Goal: Task Accomplishment & Management: Manage account settings

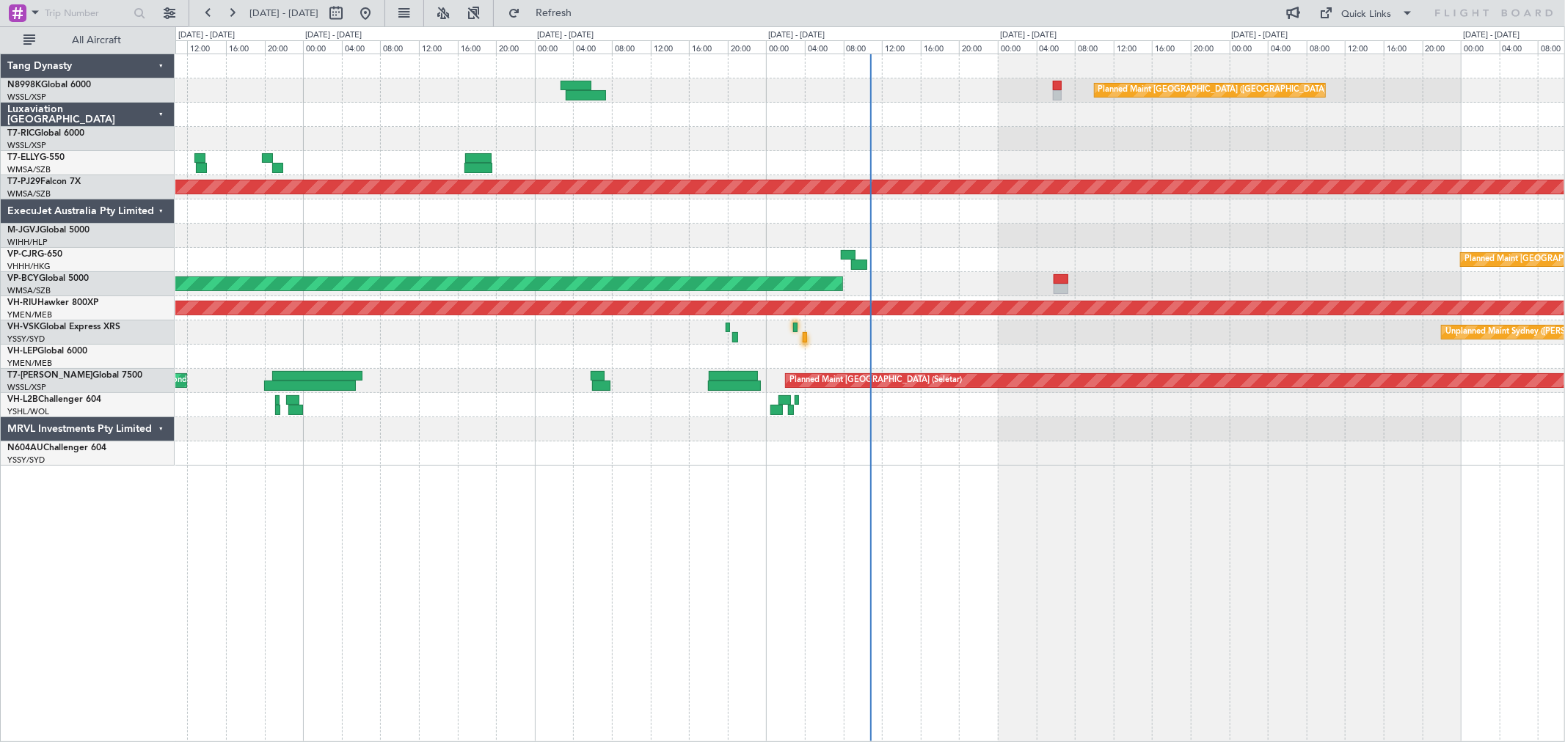
click at [988, 183] on div "Planned Maint [GEOGRAPHIC_DATA] ([GEOGRAPHIC_DATA] Intl) Planned Maint [GEOGRAP…" at bounding box center [869, 260] width 1389 height 412
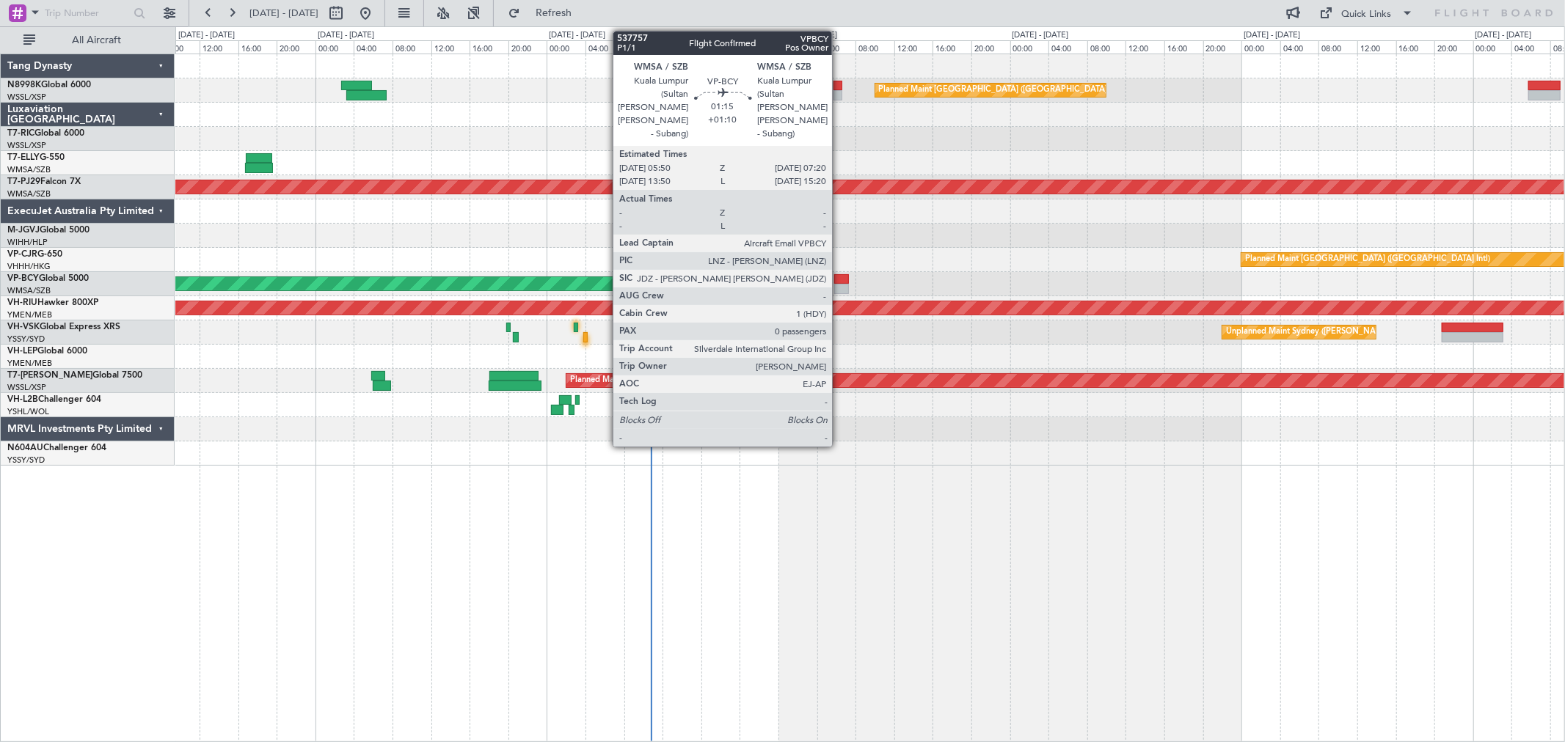
click at [839, 286] on div at bounding box center [841, 289] width 15 height 10
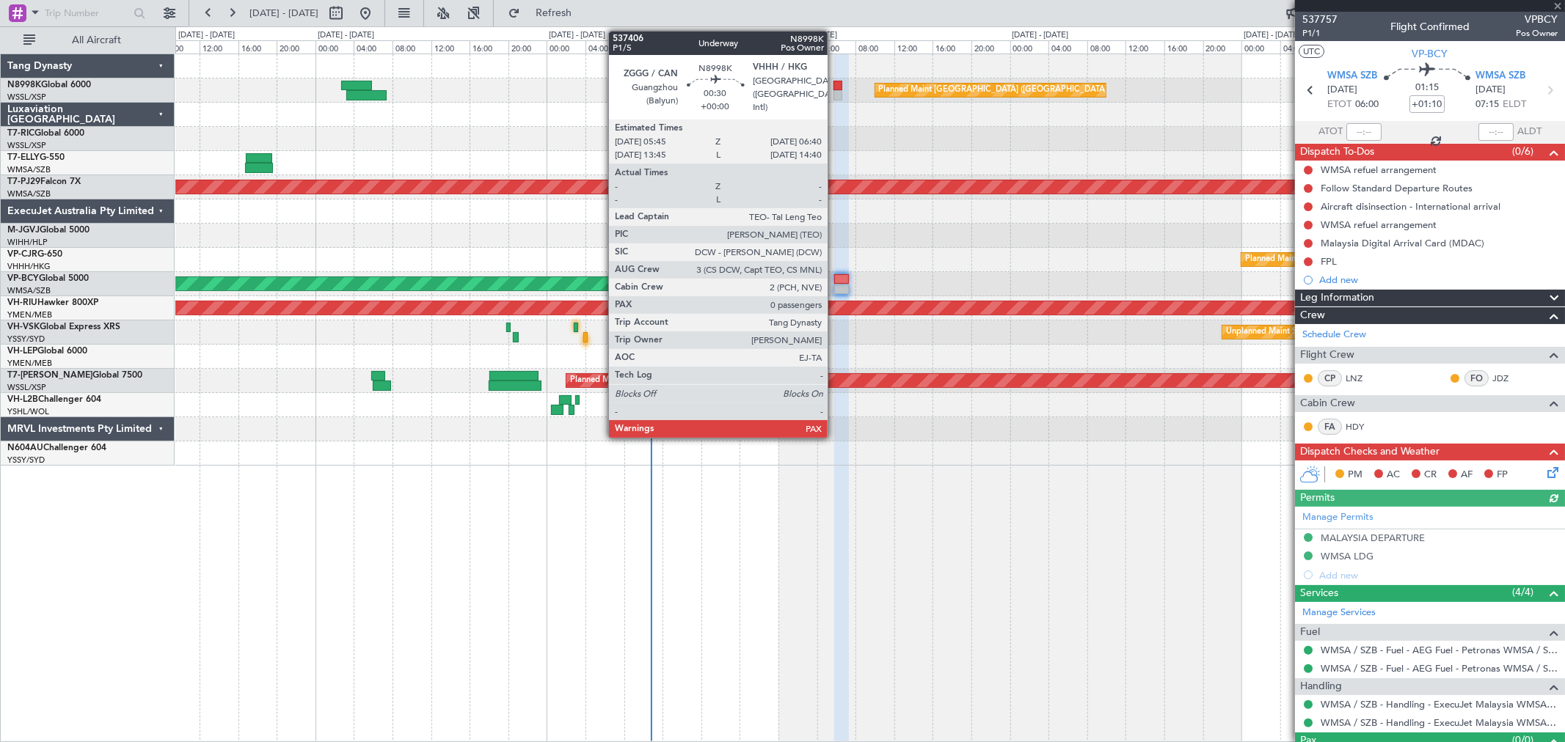
click at [835, 84] on div at bounding box center [838, 86] width 10 height 10
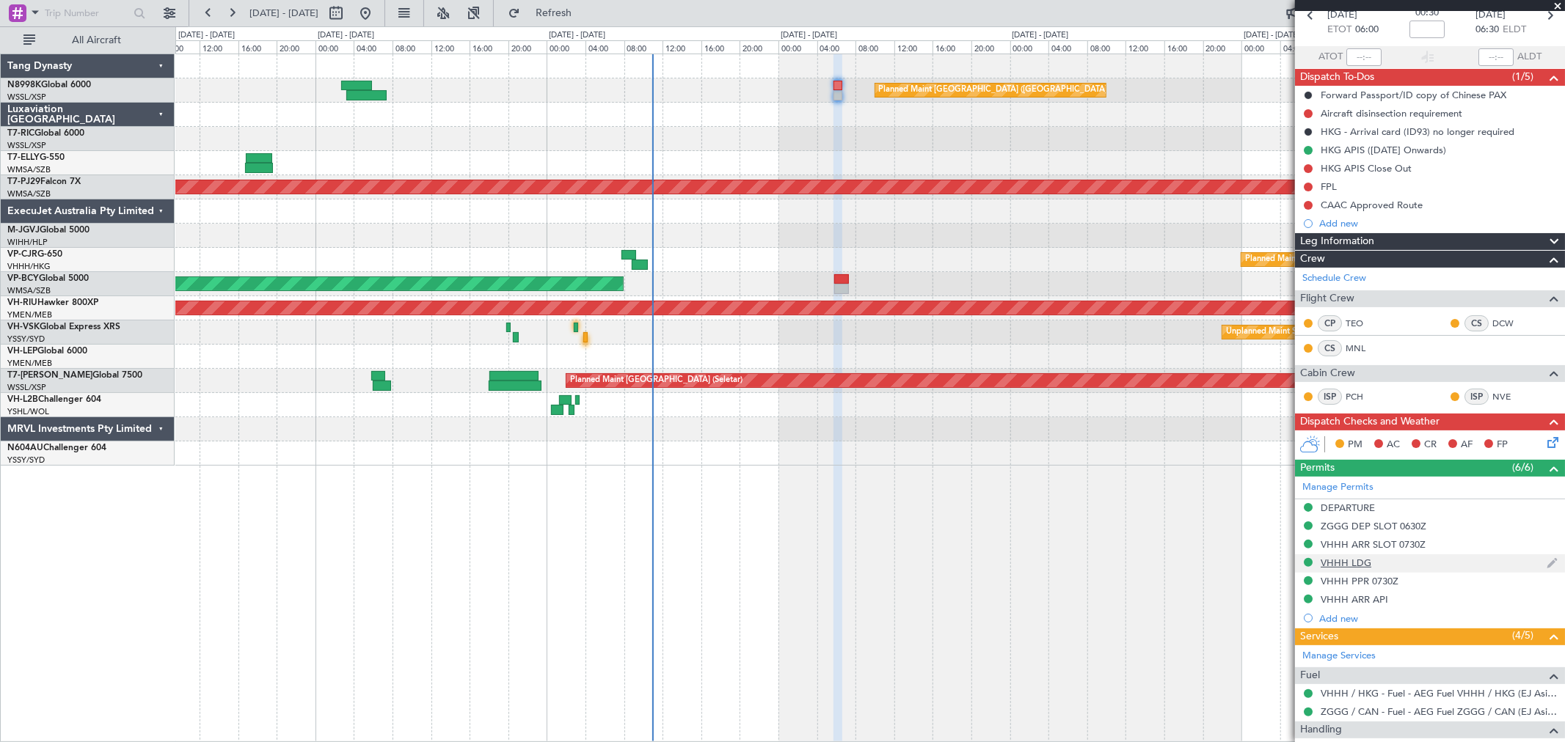
scroll to position [186, 0]
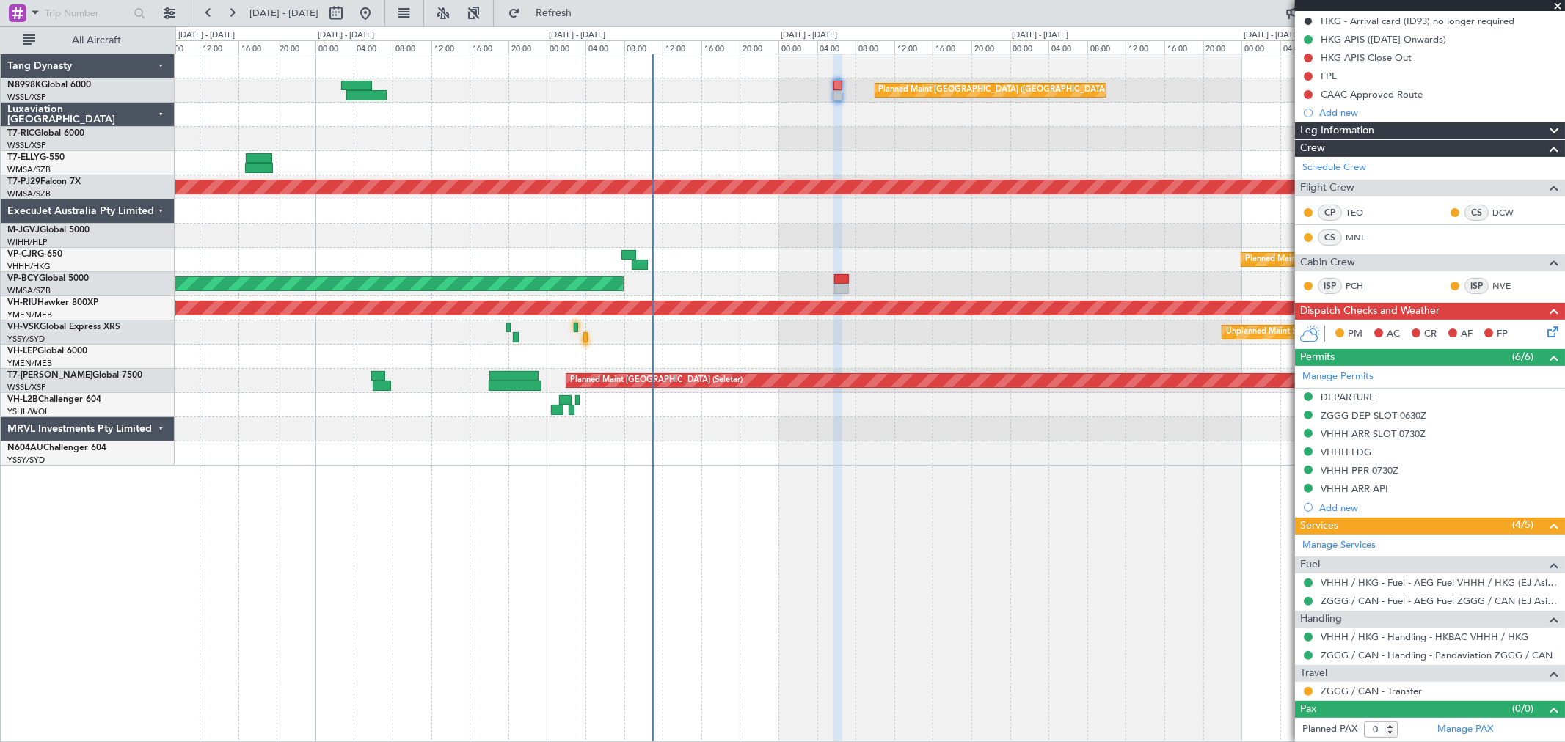
click at [999, 145] on div "Planned Maint [GEOGRAPHIC_DATA] ([GEOGRAPHIC_DATA] Intl) Planned Maint [GEOGRAP…" at bounding box center [869, 260] width 1389 height 412
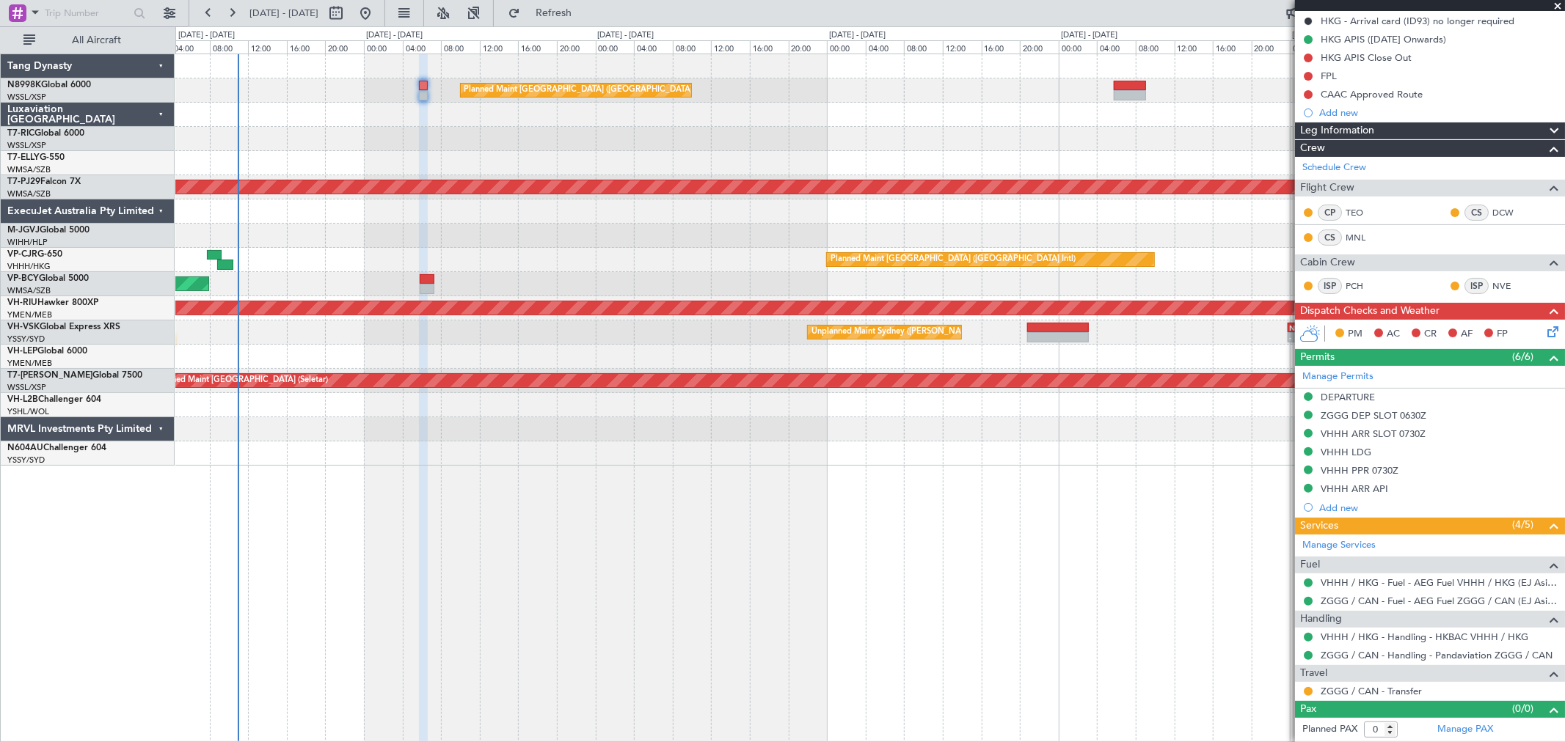
click at [940, 135] on div "Planned Maint [GEOGRAPHIC_DATA] ([GEOGRAPHIC_DATA] Intl) - - SLVR 12:50 Z GMMX …" at bounding box center [869, 260] width 1389 height 412
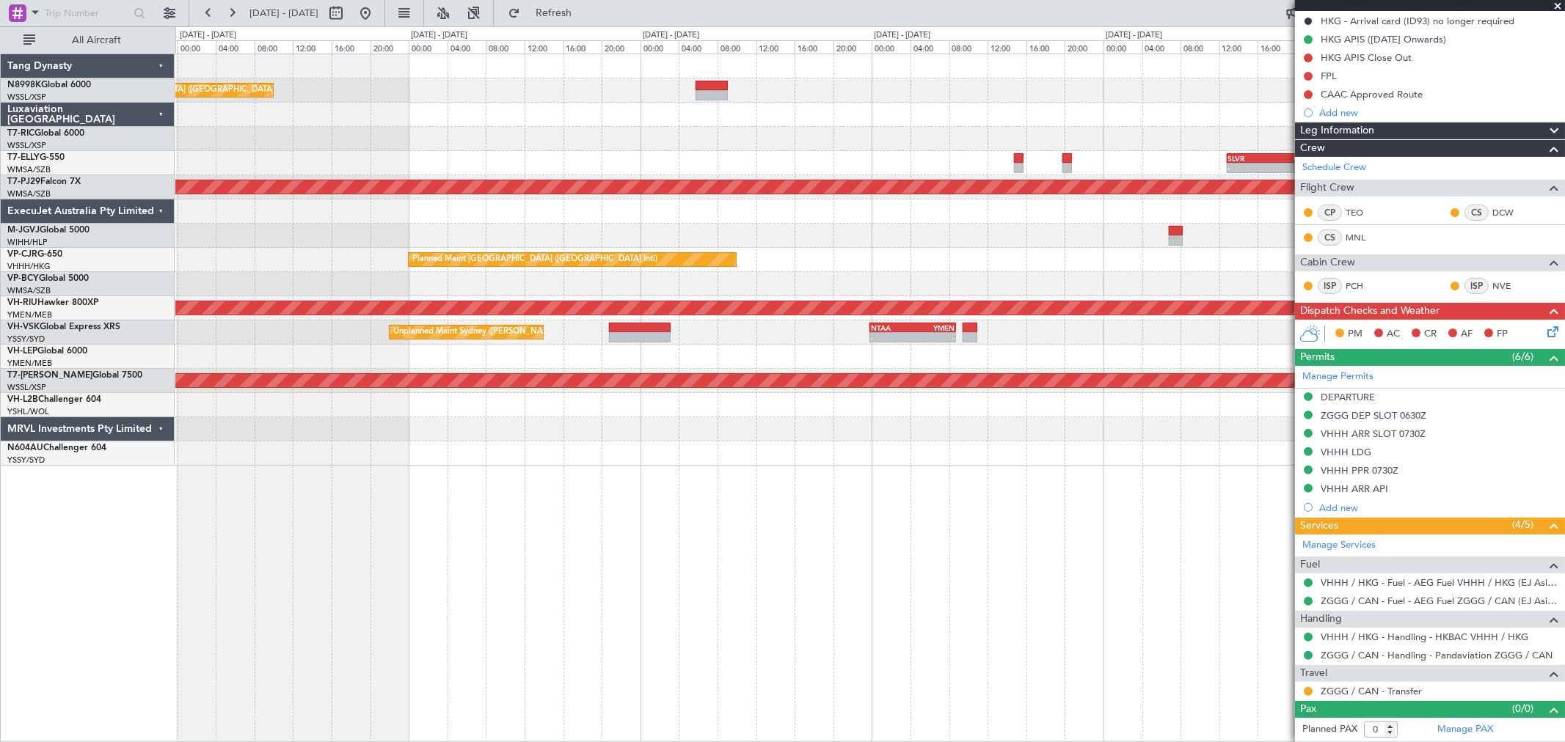
click at [605, 241] on div "Planned Maint [GEOGRAPHIC_DATA] ([GEOGRAPHIC_DATA] Intl) - - SLVR 12:50 Z GMMX …" at bounding box center [869, 260] width 1389 height 412
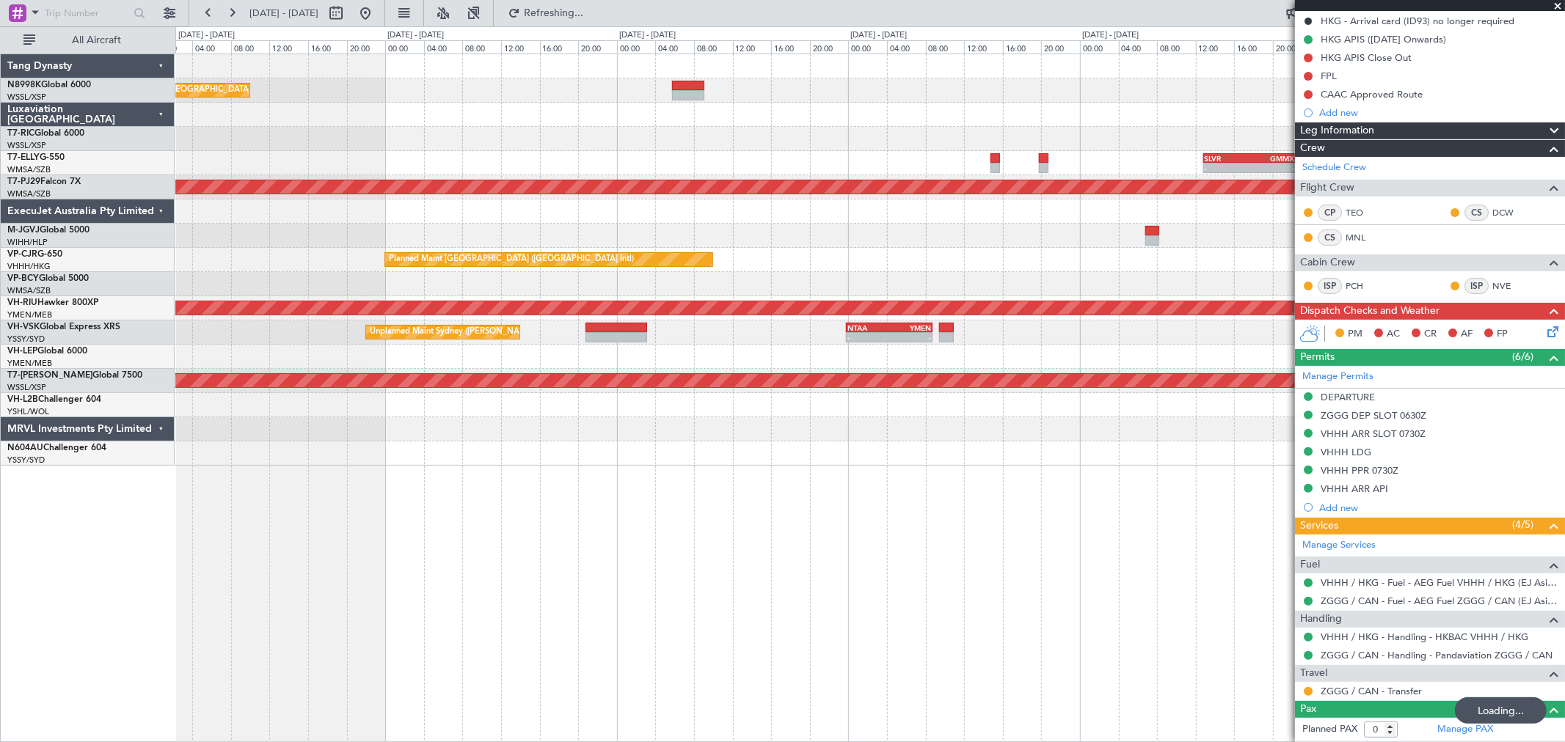
click at [706, 178] on div "Planned Maint [GEOGRAPHIC_DATA] ([GEOGRAPHIC_DATA] Intl) - - SLVR 12:50 Z GMMX …" at bounding box center [869, 260] width 1389 height 412
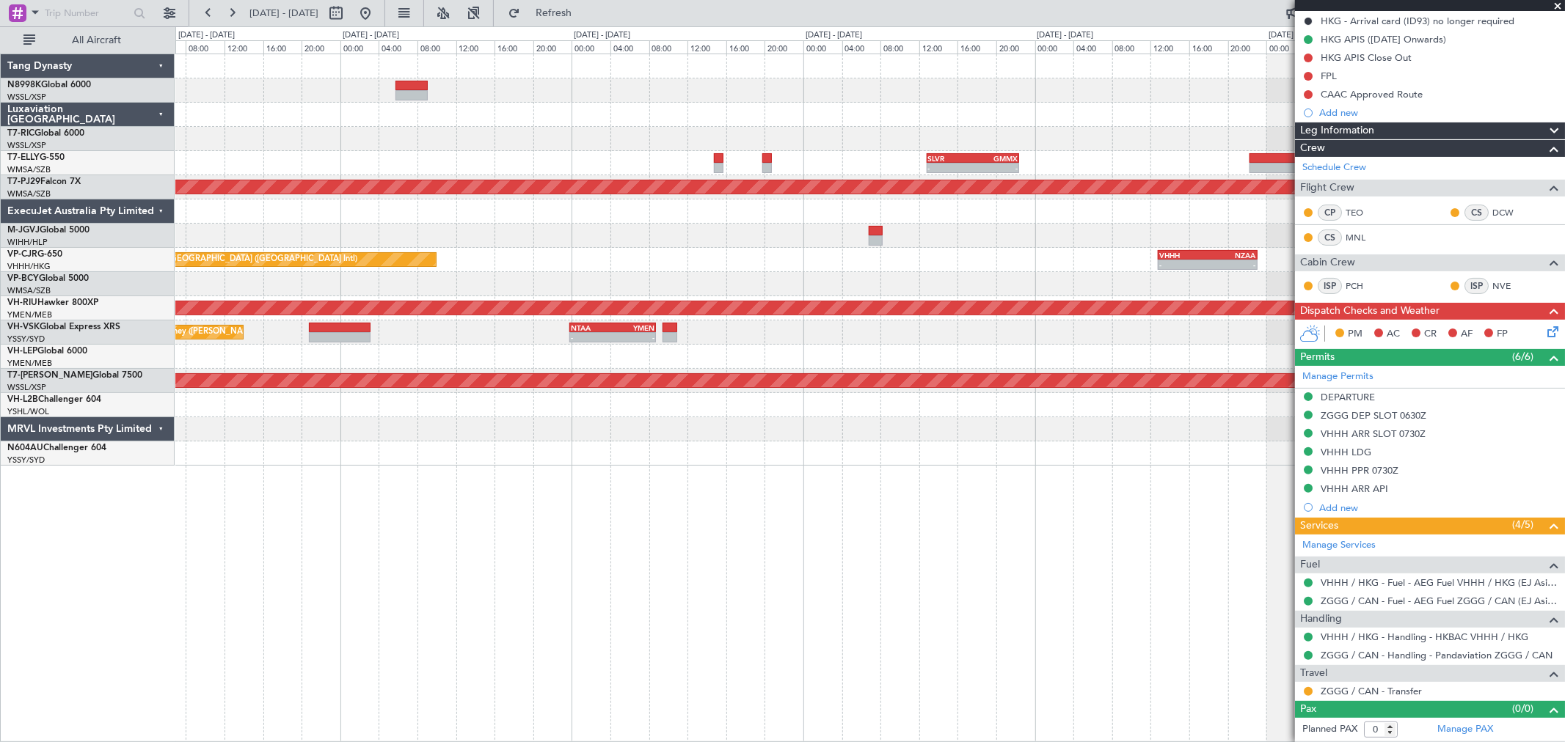
click at [727, 253] on div "Planned Maint [GEOGRAPHIC_DATA] ([GEOGRAPHIC_DATA] Intl) - - VHHH 12:50 Z NZAA …" at bounding box center [869, 260] width 1389 height 24
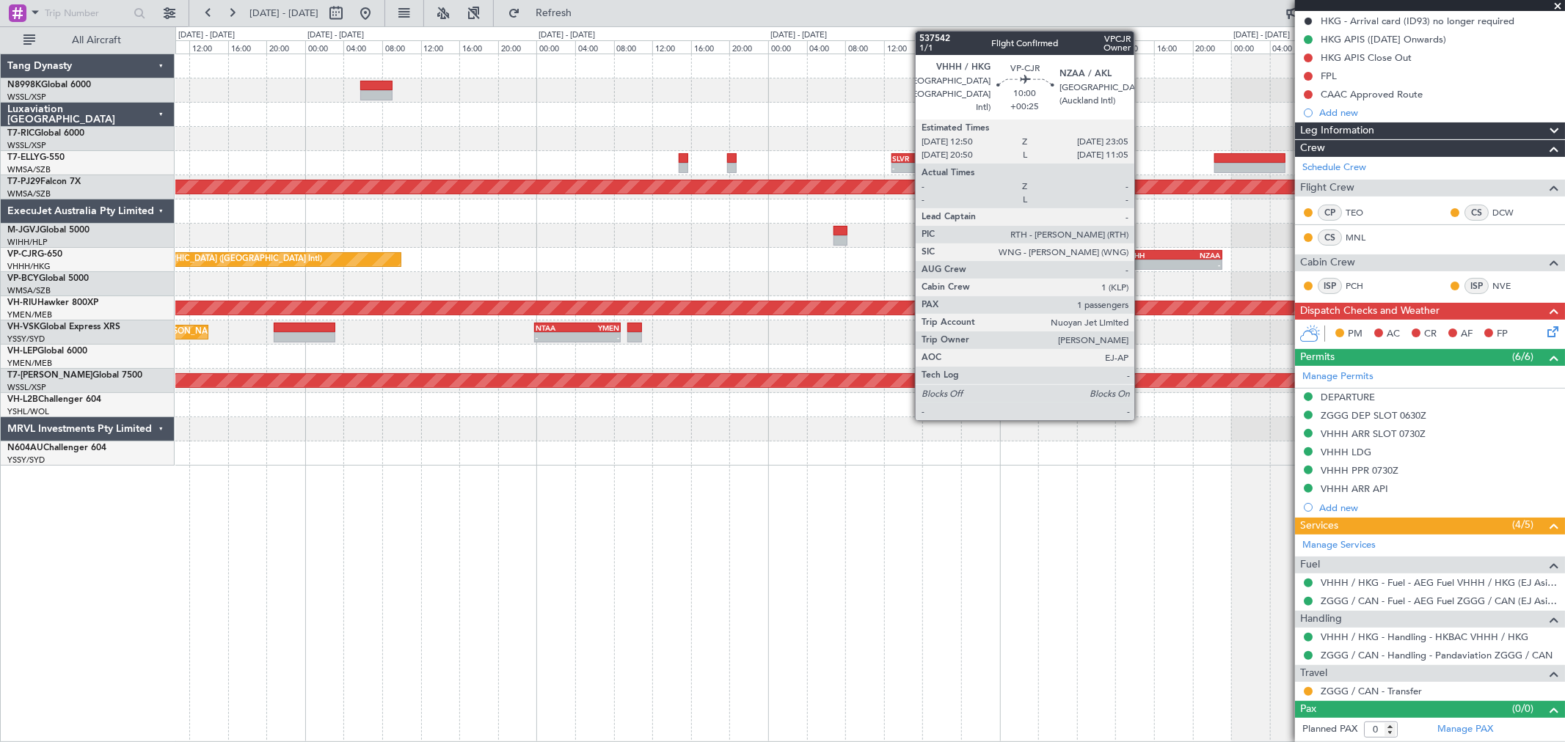
click at [1126, 251] on div "VHHH" at bounding box center [1148, 255] width 48 height 9
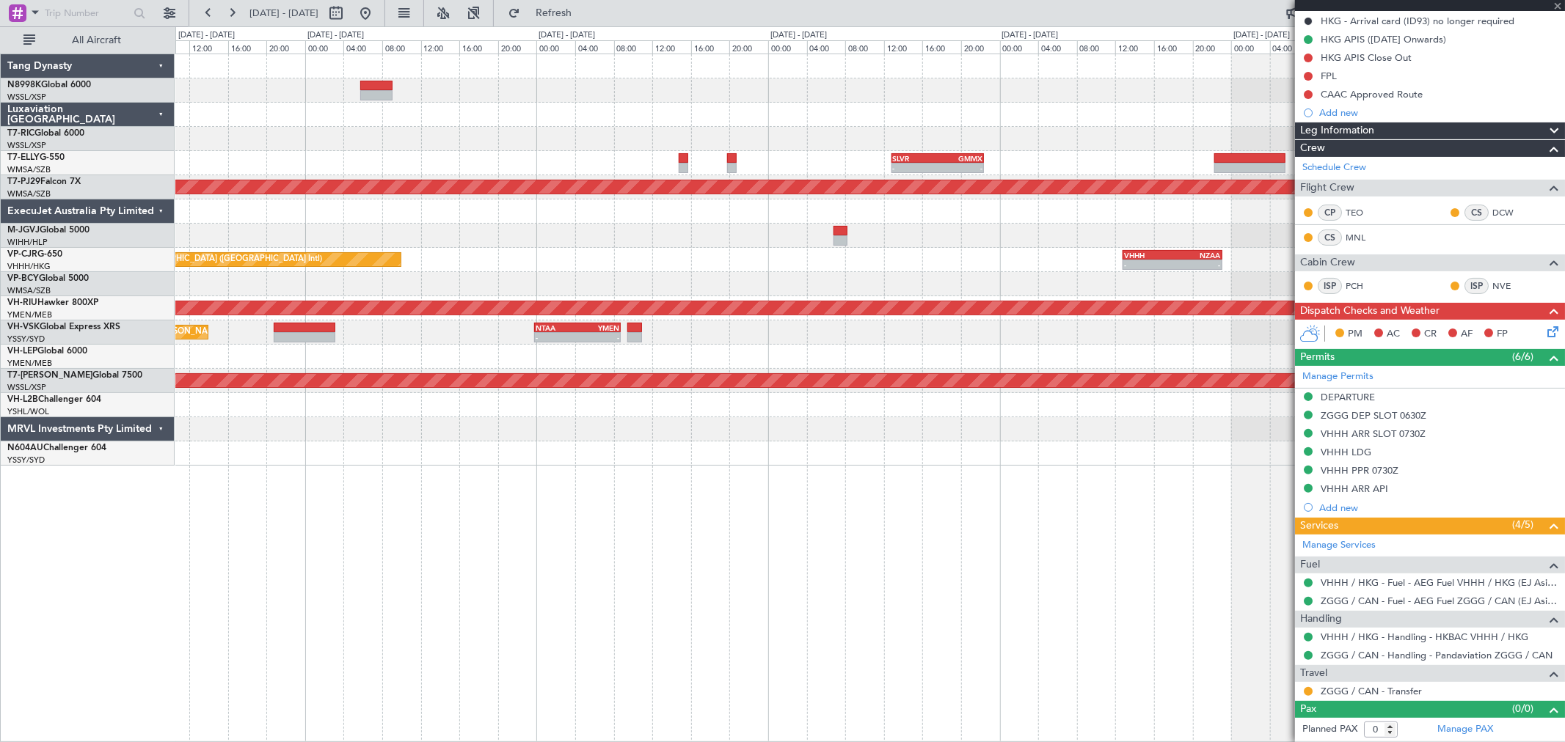
type input "+00:25"
type input "1"
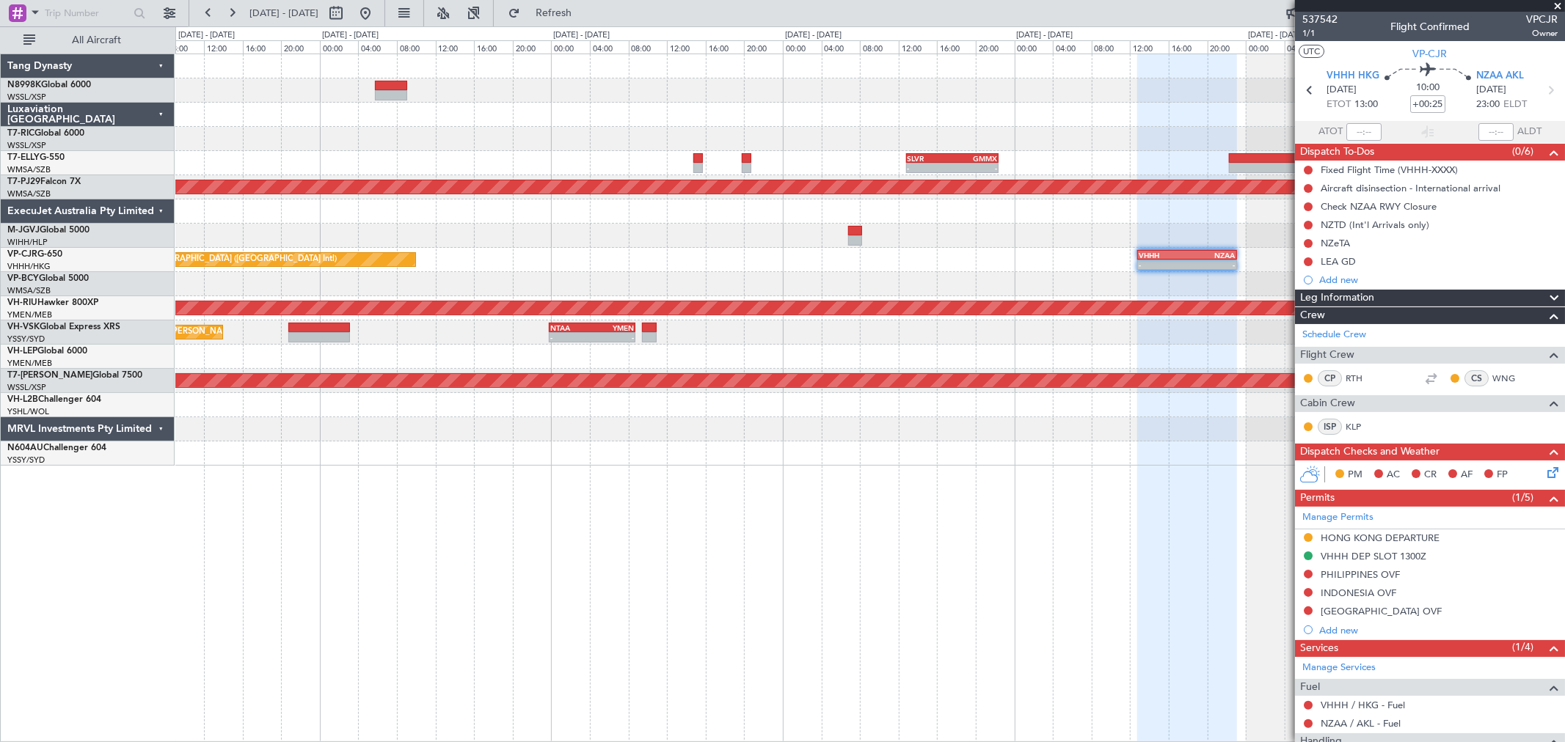
click at [761, 227] on div "Planned Maint [GEOGRAPHIC_DATA] ([GEOGRAPHIC_DATA] Intl) - - SLVR 12:50 Z GMMX …" at bounding box center [869, 260] width 1389 height 412
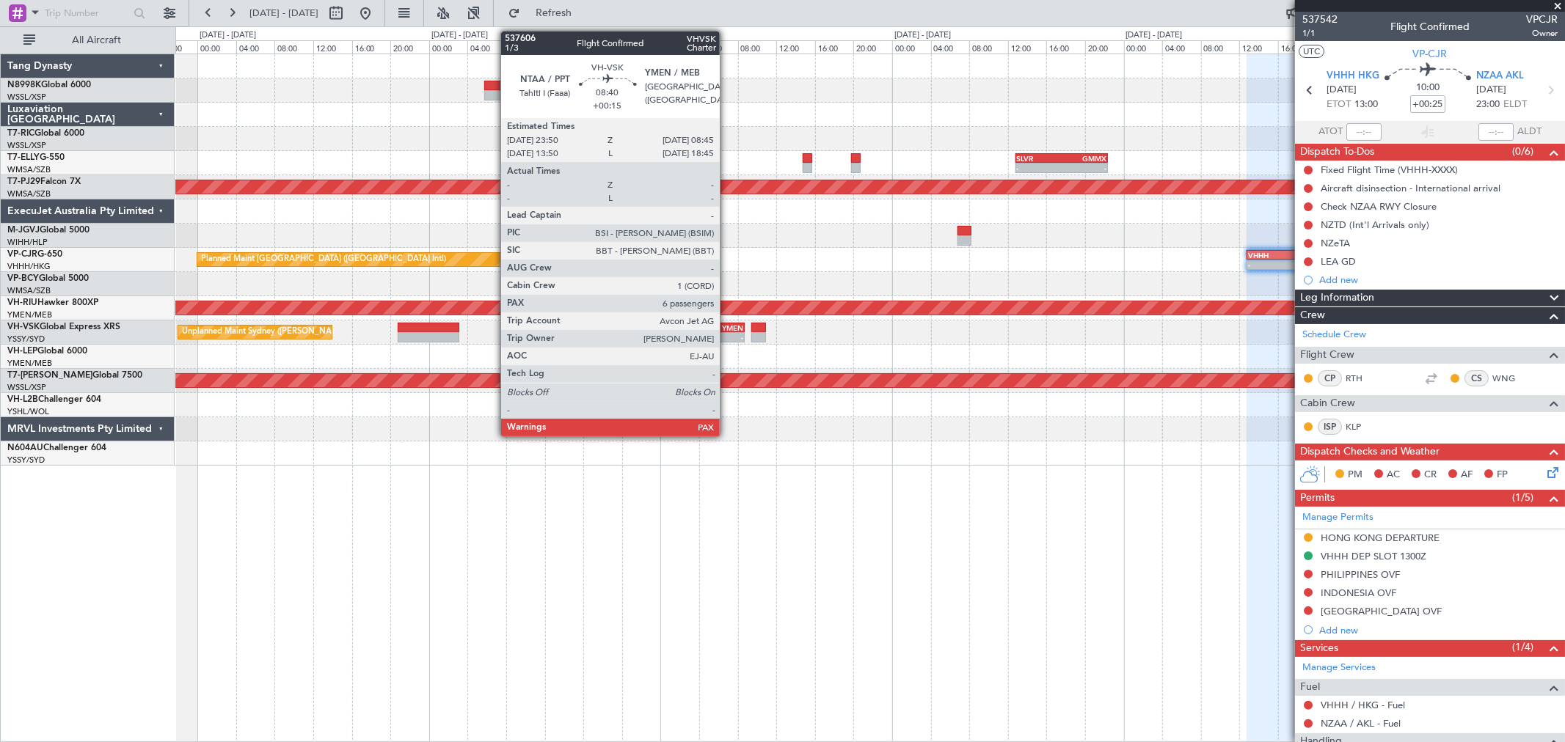
click at [727, 327] on div "YMEN" at bounding box center [722, 328] width 42 height 9
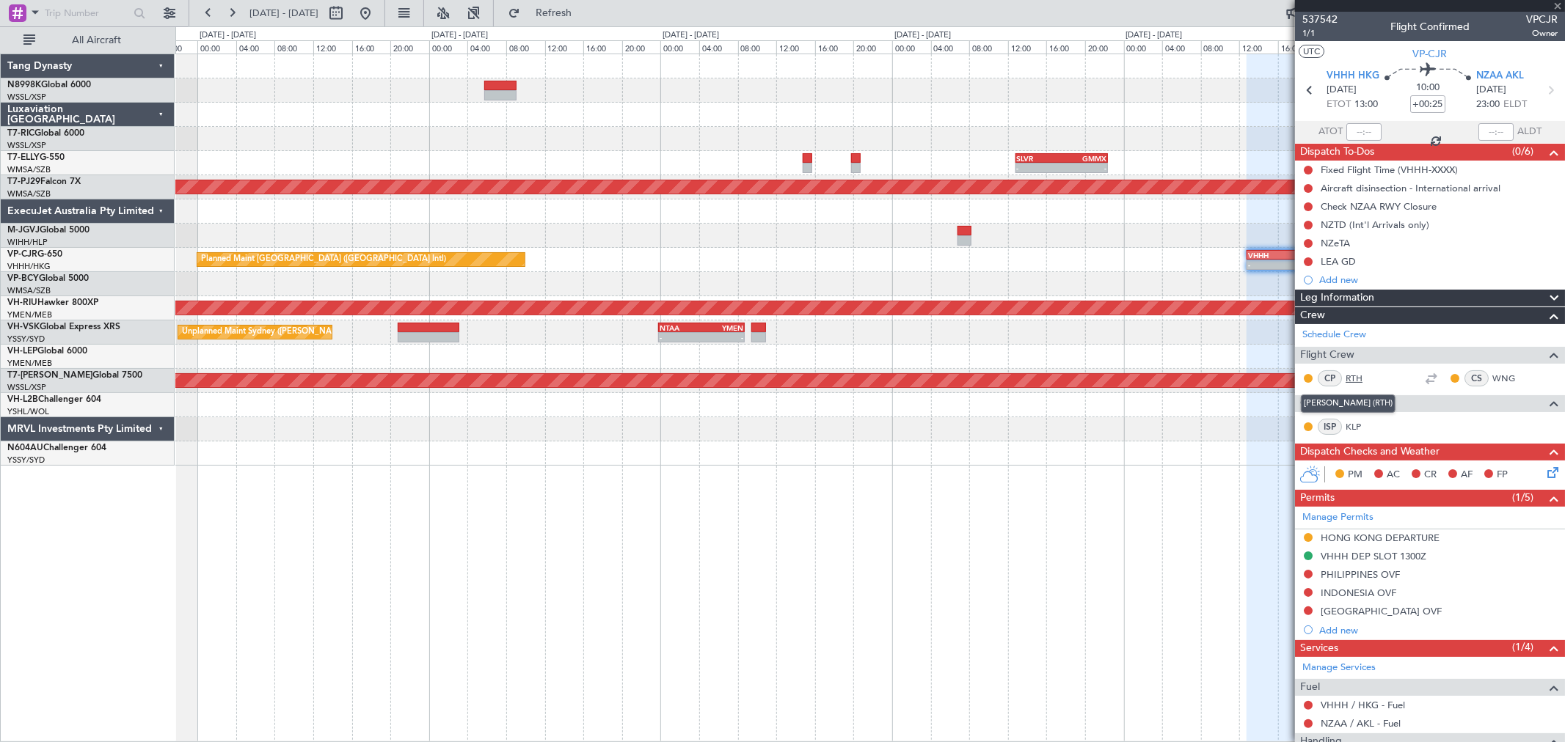
type input "+00:15"
type input "6"
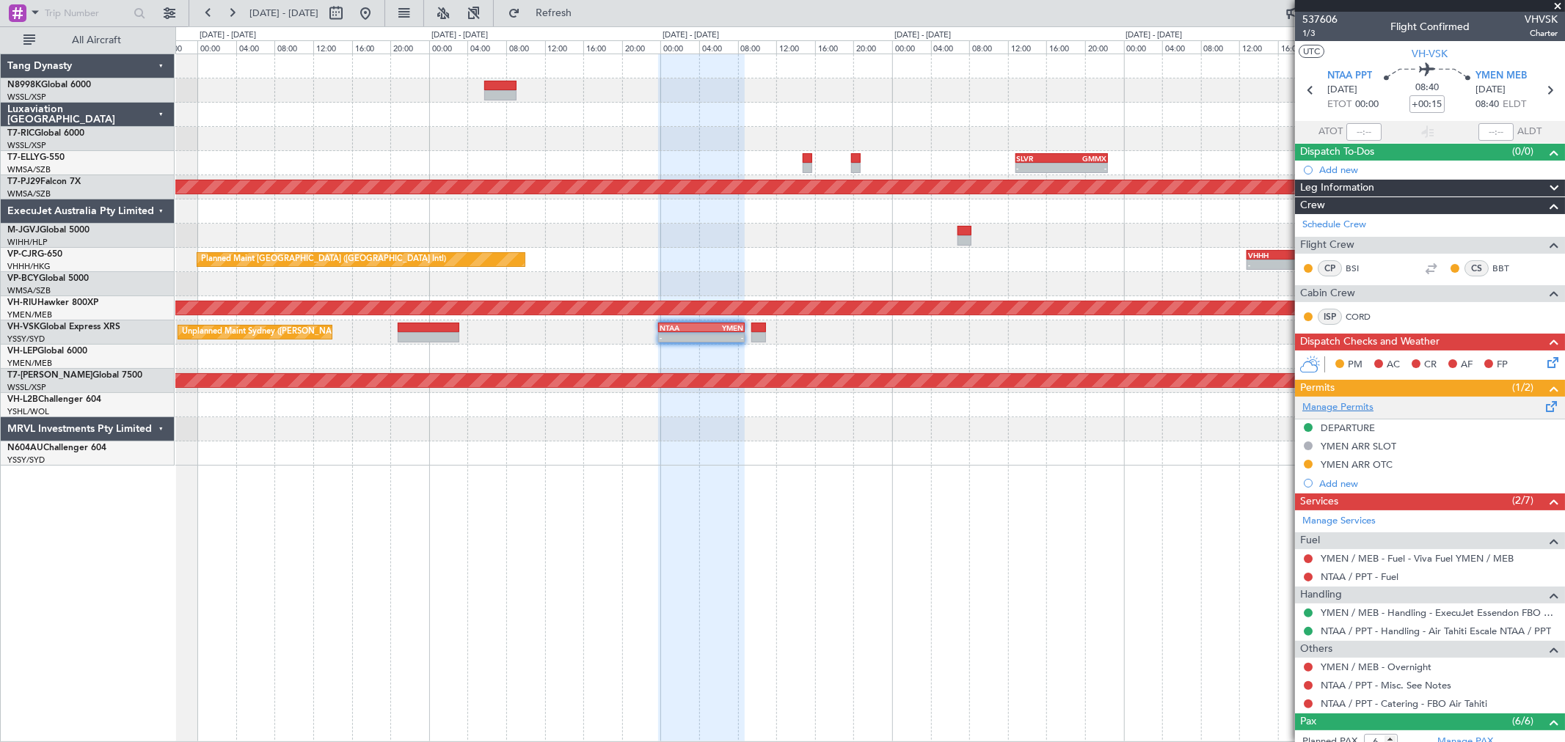
click at [1126, 406] on link "Manage Permits" at bounding box center [1337, 408] width 71 height 15
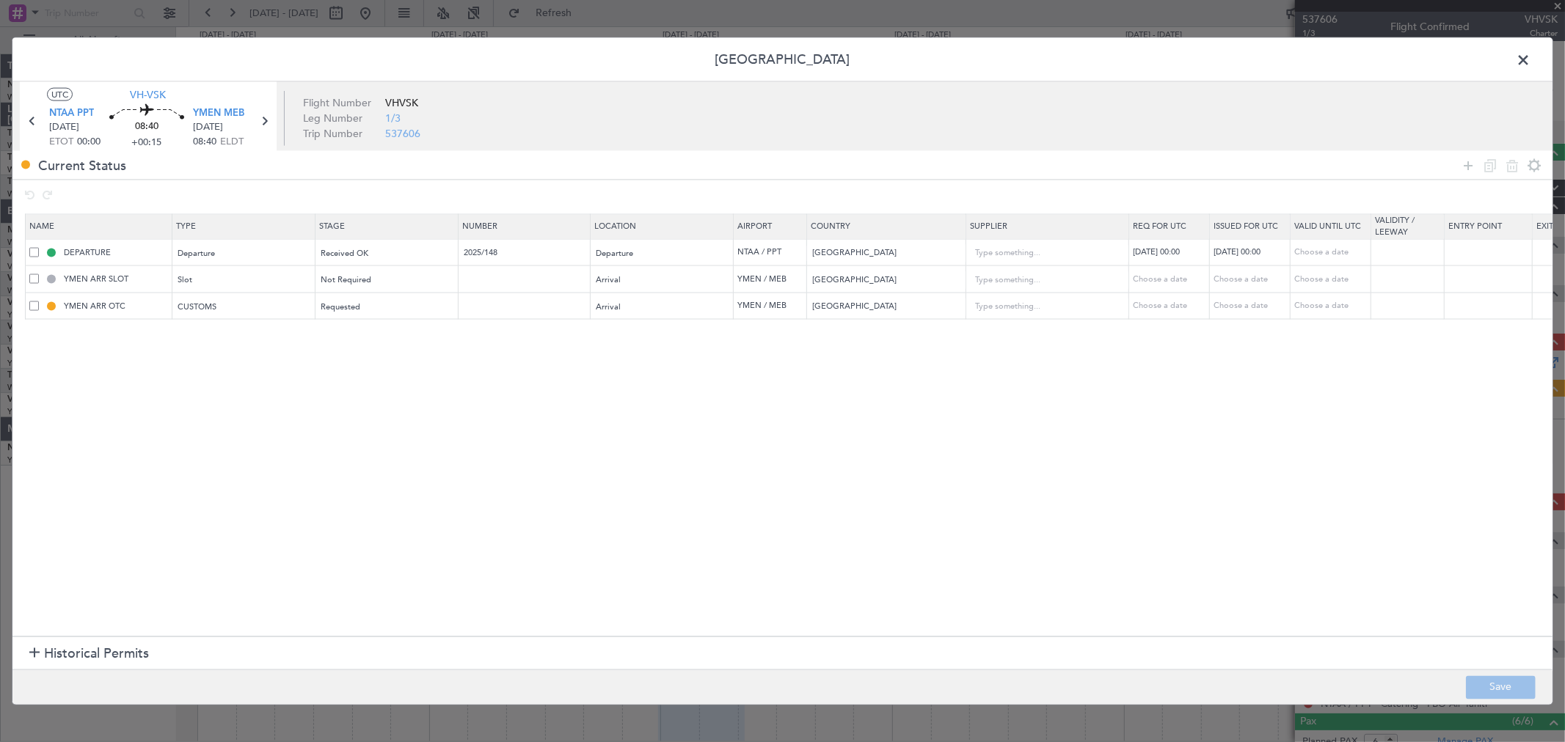
click at [1126, 56] on span at bounding box center [1530, 63] width 0 height 29
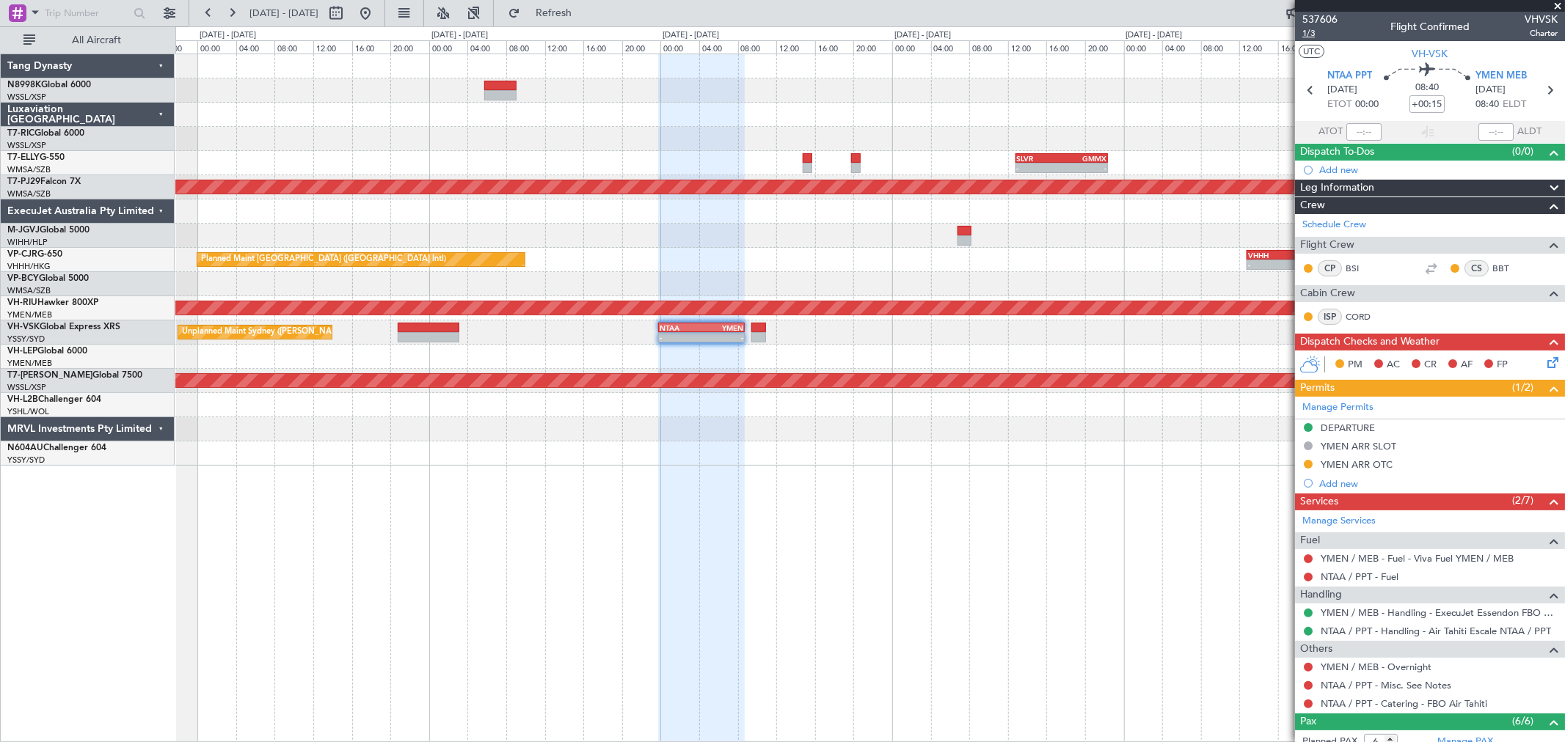
click at [1126, 33] on span "1/3" at bounding box center [1319, 33] width 35 height 12
click at [1126, 405] on link "Manage Permits" at bounding box center [1337, 408] width 71 height 15
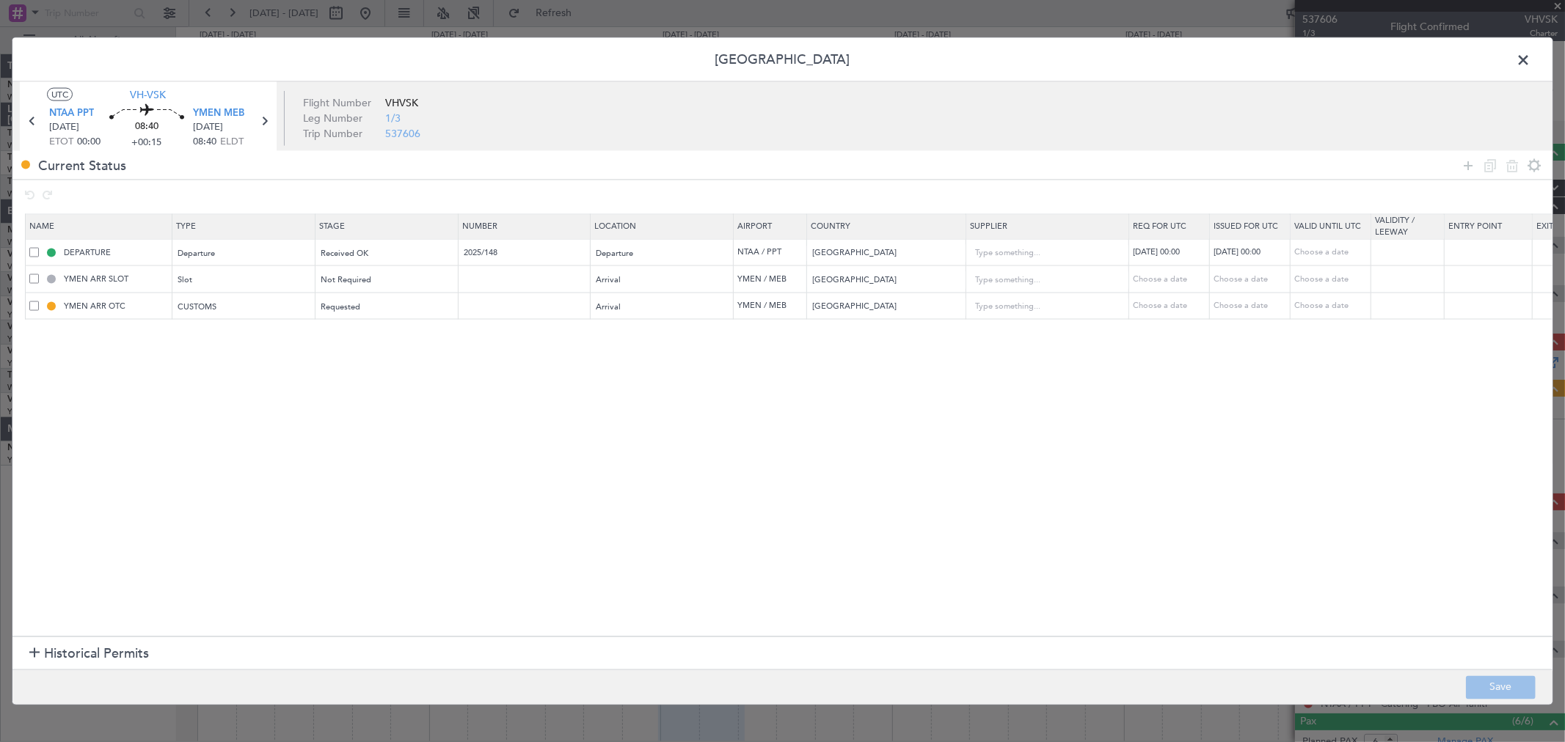
click at [33, 280] on span at bounding box center [34, 279] width 10 height 10
click at [40, 274] on input "checkbox" at bounding box center [40, 274] width 0 height 0
click at [1126, 167] on icon at bounding box center [1512, 165] width 18 height 18
type input "YMEN ARR OTC"
click at [1126, 534] on button "Save" at bounding box center [1501, 687] width 70 height 23
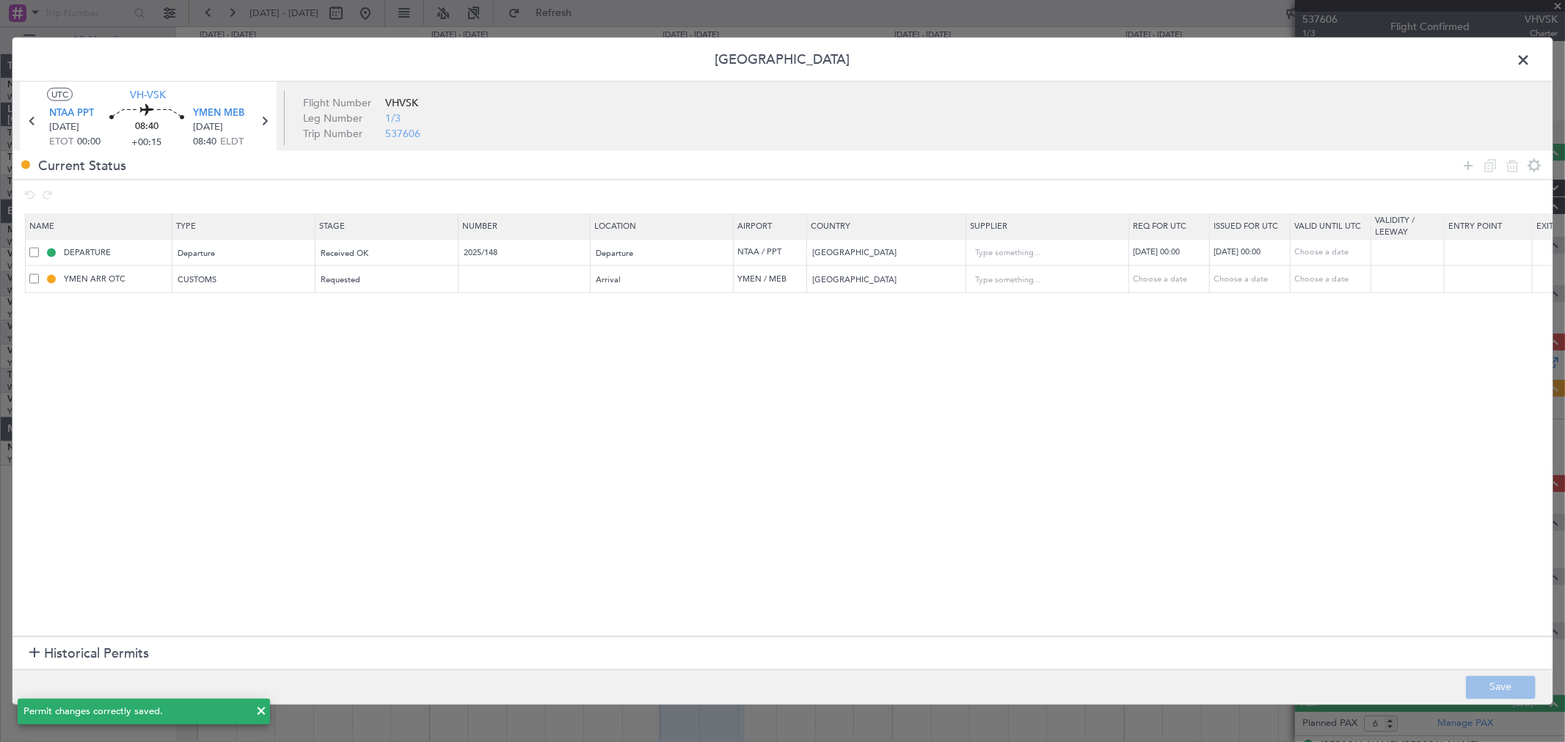
click at [1126, 56] on span at bounding box center [1530, 63] width 0 height 29
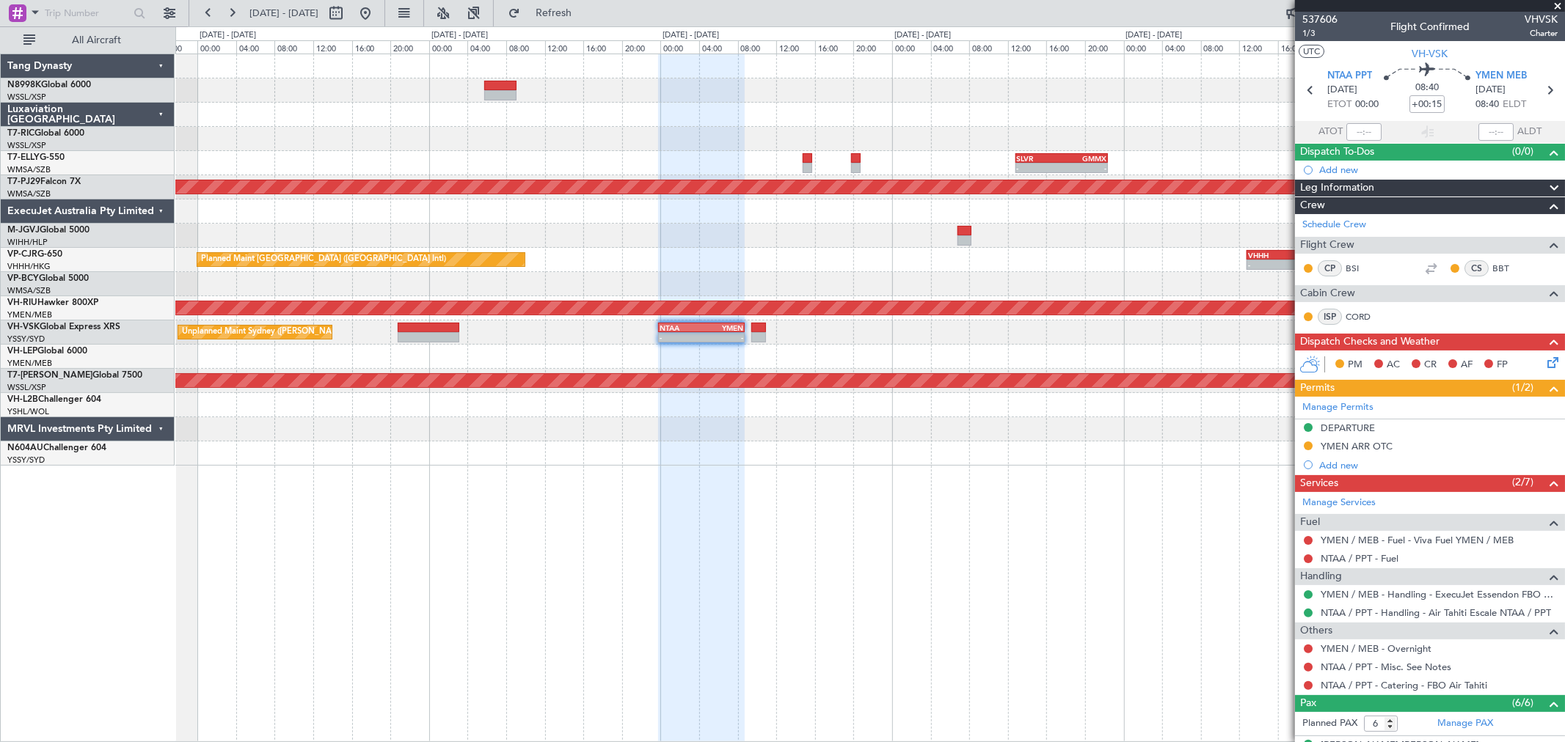
click at [829, 346] on div at bounding box center [869, 357] width 1389 height 24
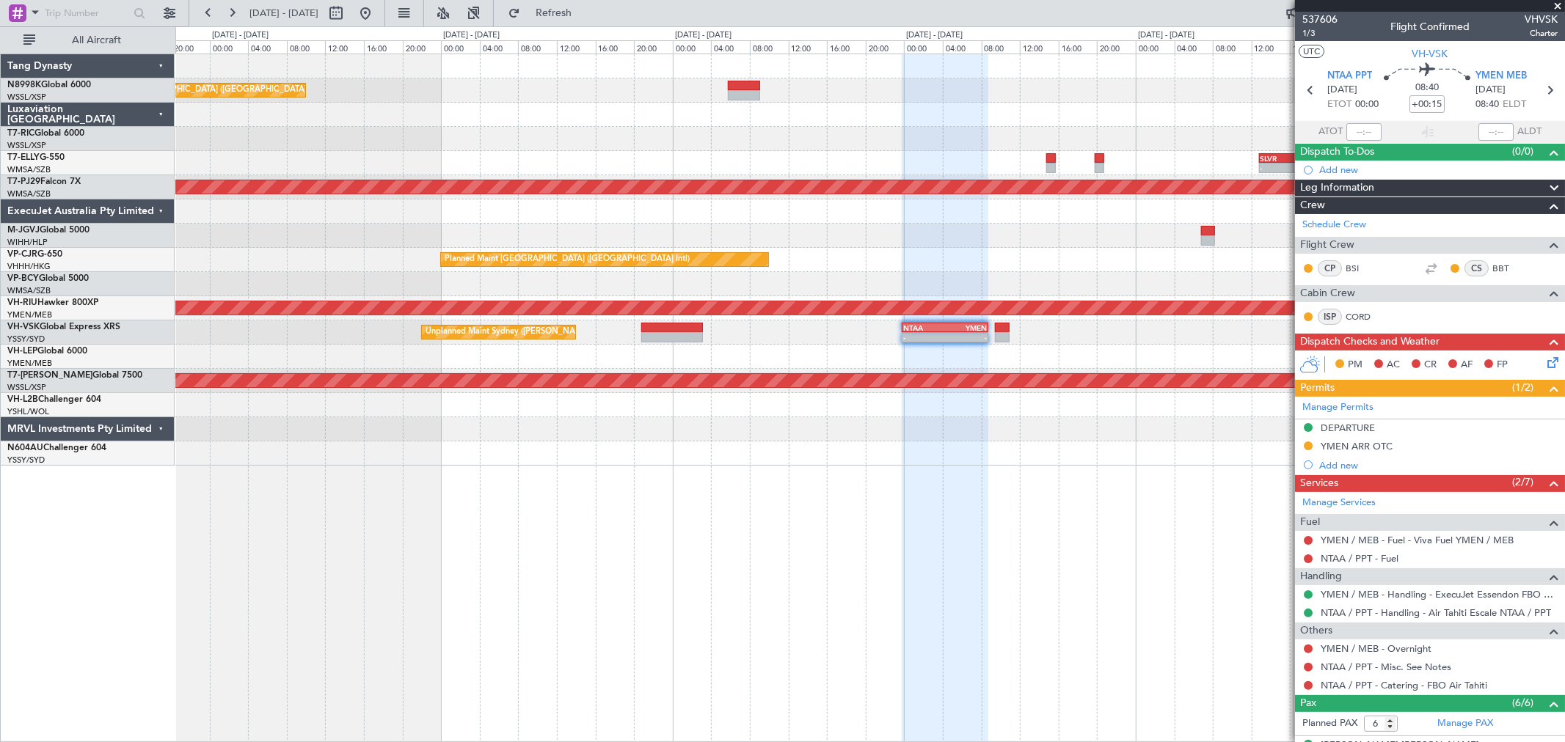
click at [886, 503] on div "Planned Maint [GEOGRAPHIC_DATA] ([GEOGRAPHIC_DATA] Intl) - - SLVR 12:50 Z GMMX …" at bounding box center [870, 398] width 1390 height 689
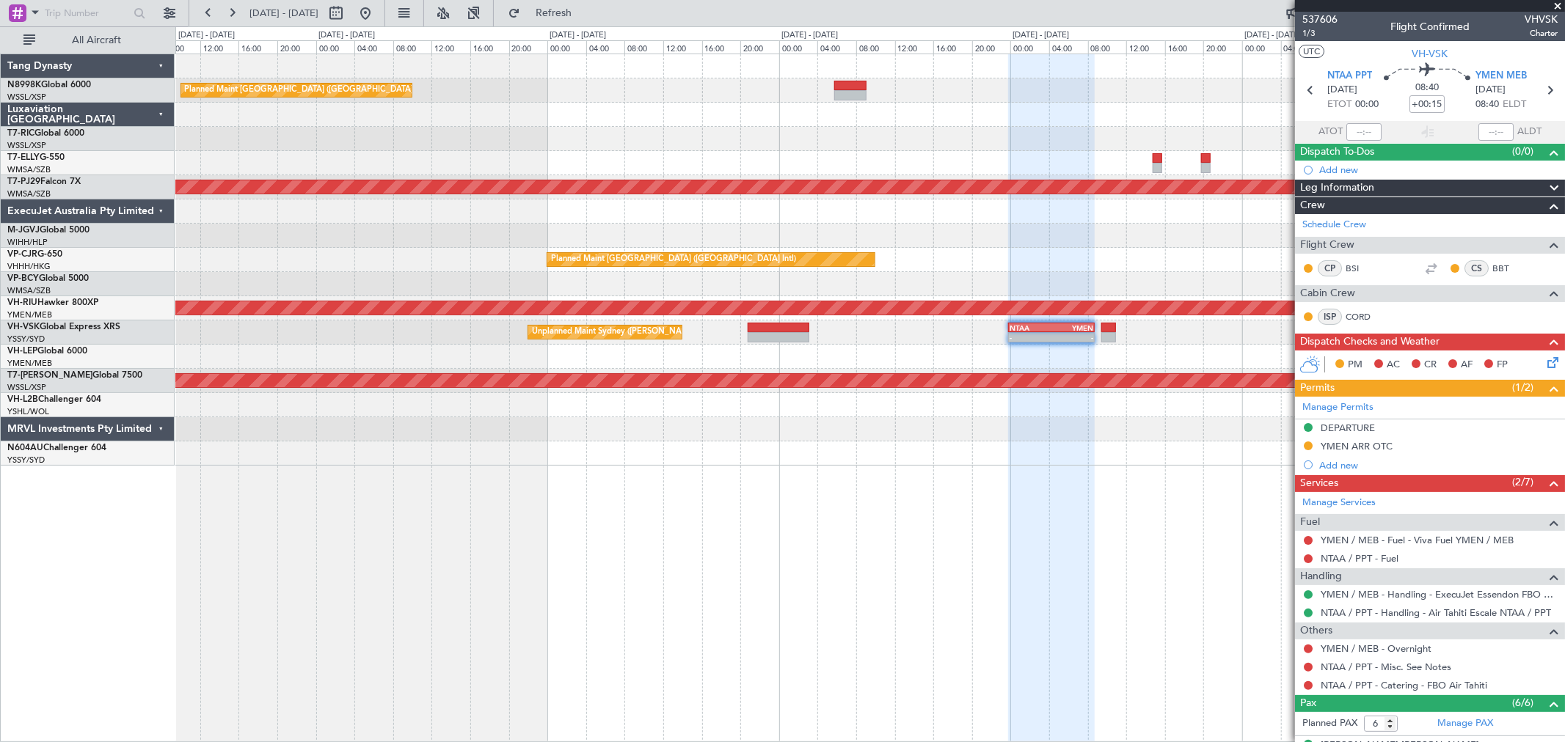
click at [1032, 453] on div at bounding box center [869, 454] width 1389 height 24
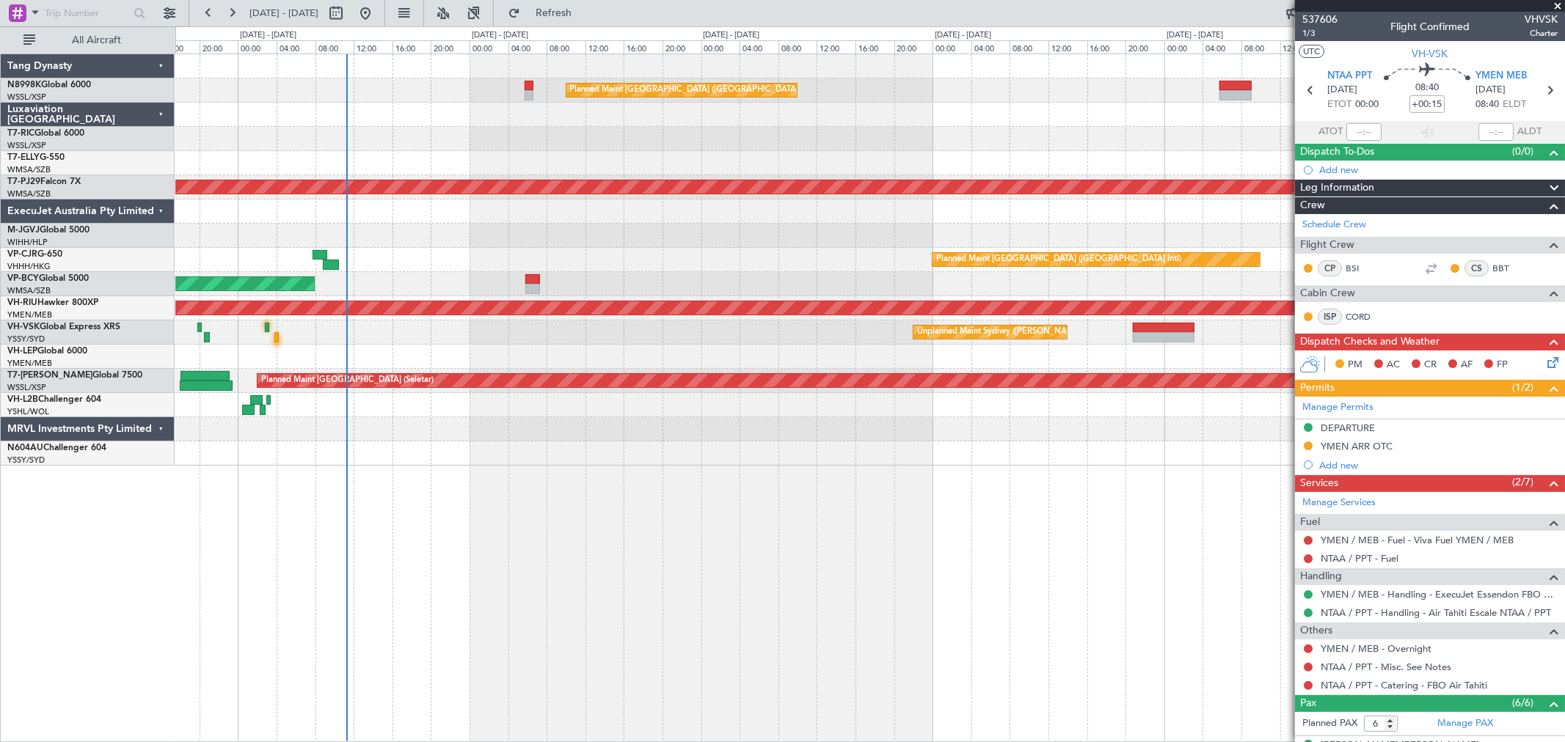
click at [956, 458] on div at bounding box center [869, 454] width 1389 height 24
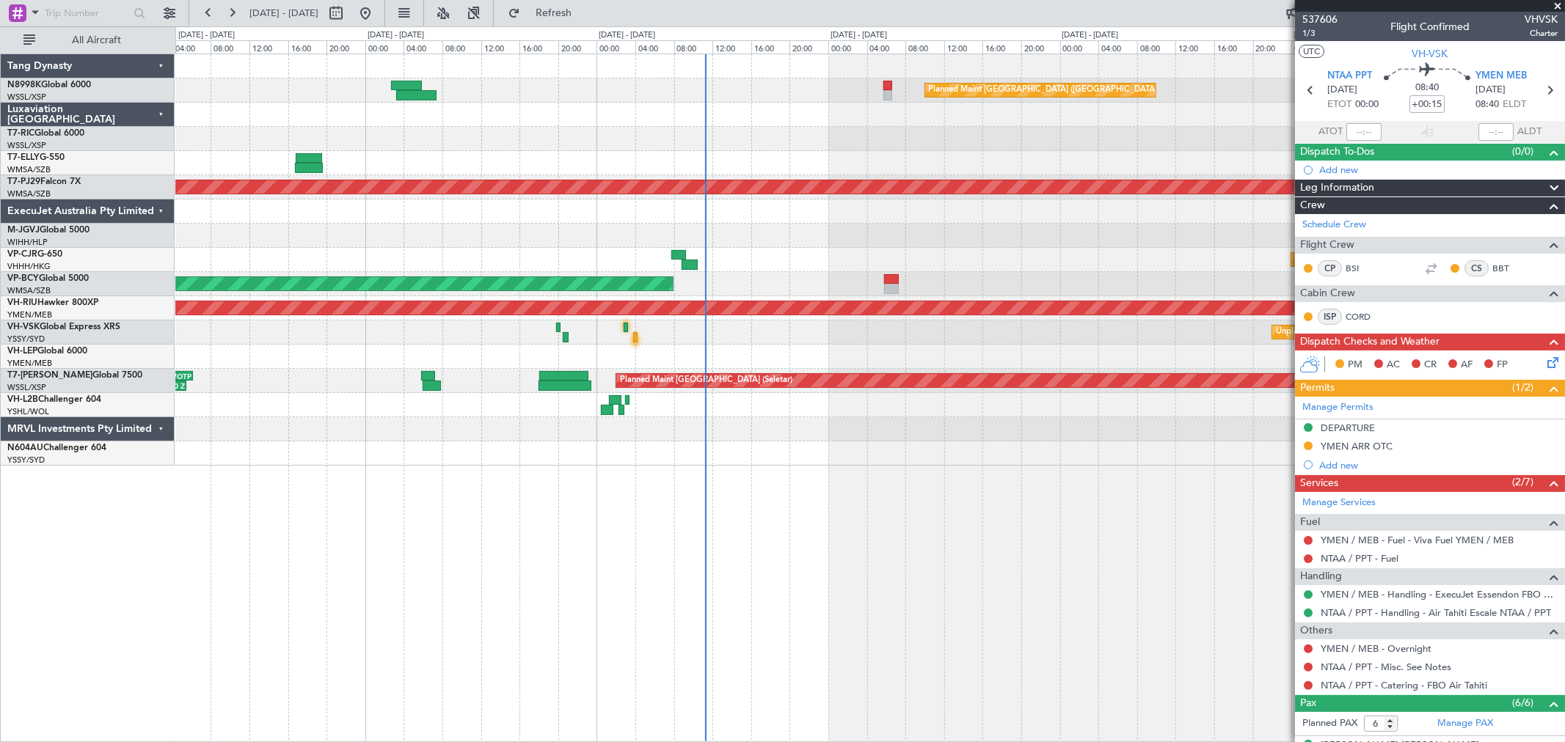
click at [851, 208] on div "Planned Maint [GEOGRAPHIC_DATA] ([GEOGRAPHIC_DATA] Intl) Planned Maint [GEOGRAP…" at bounding box center [869, 260] width 1389 height 412
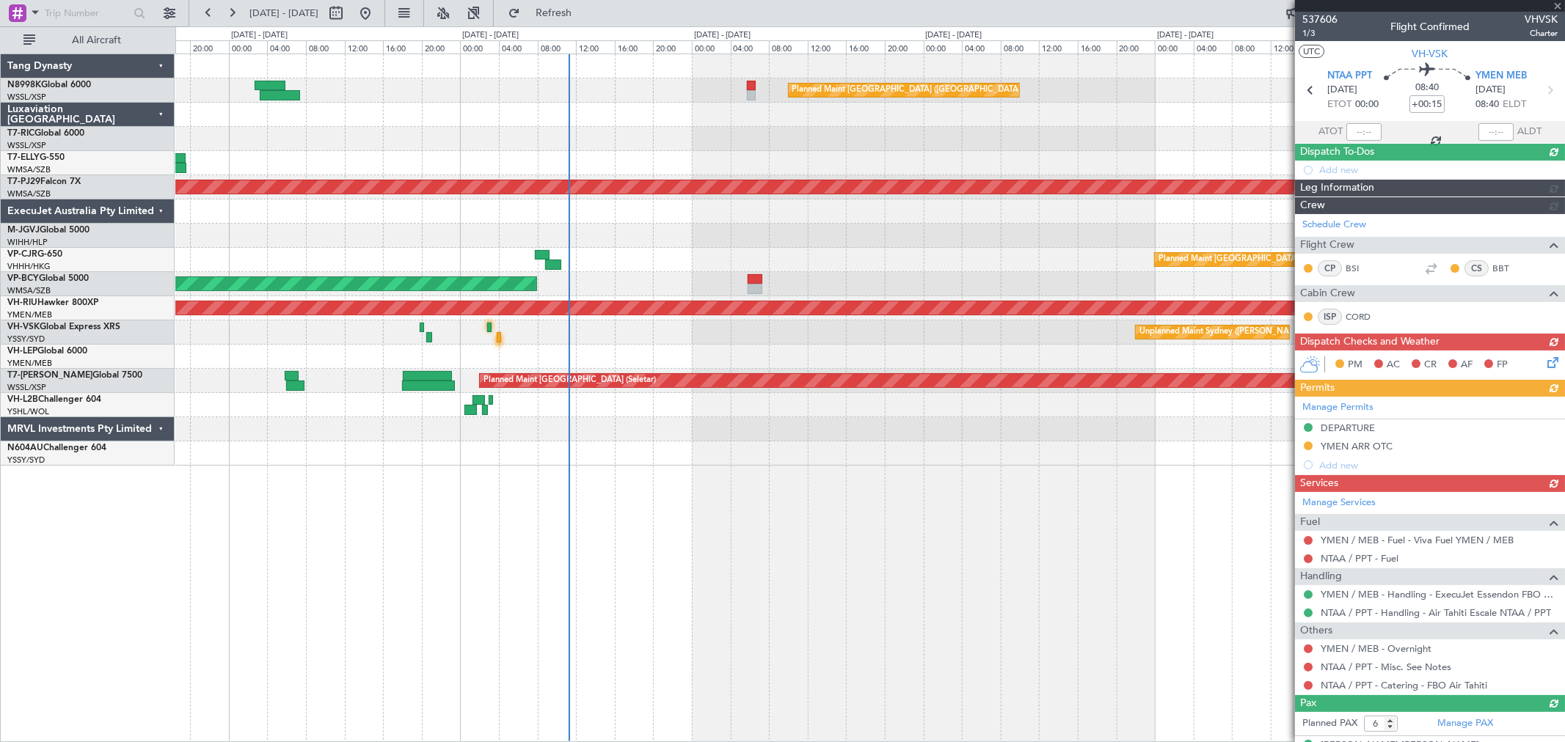
click at [627, 184] on div "Planned Maint [GEOGRAPHIC_DATA] ([GEOGRAPHIC_DATA] Intl) Planned Maint [GEOGRAP…" at bounding box center [869, 260] width 1389 height 412
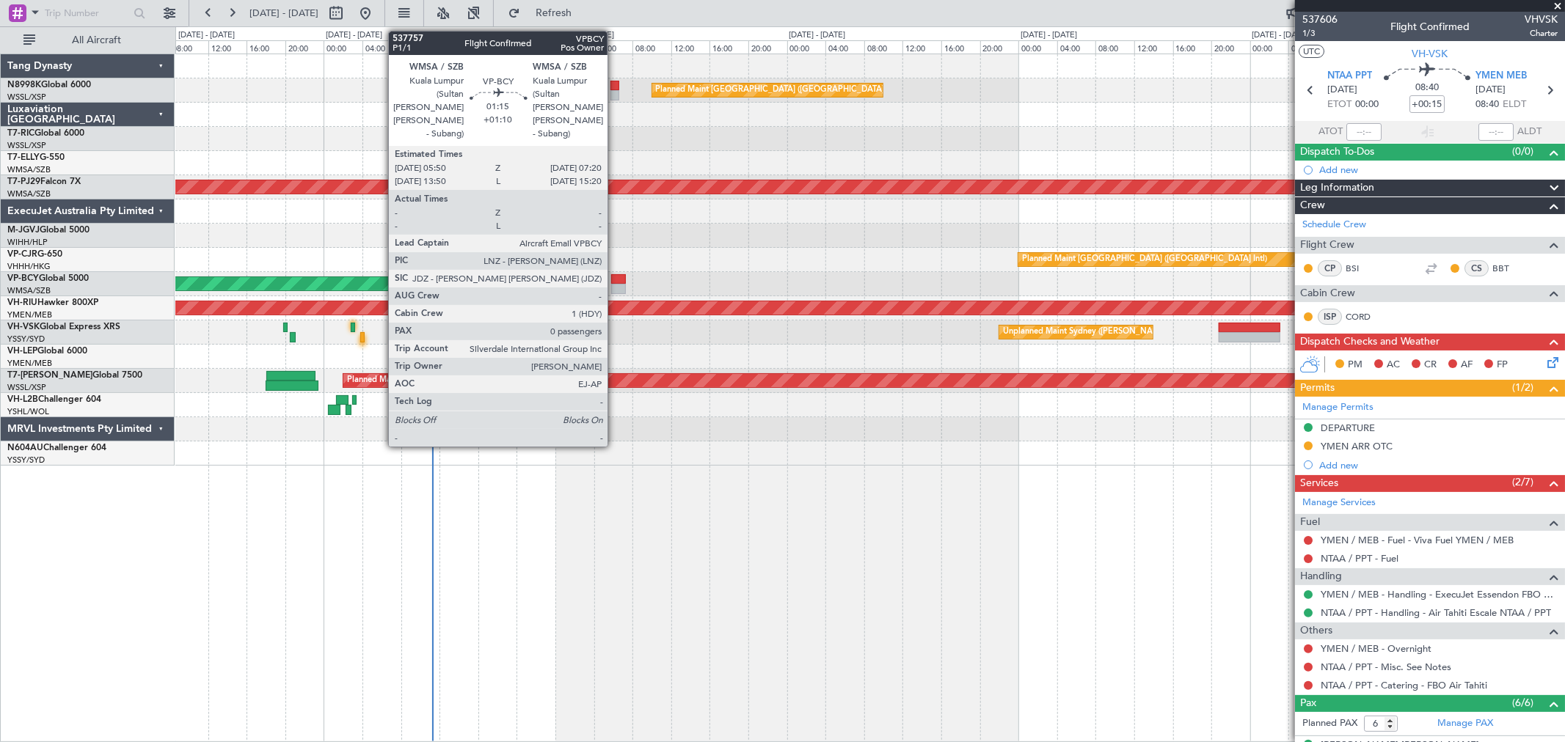
click at [615, 284] on div at bounding box center [618, 289] width 15 height 10
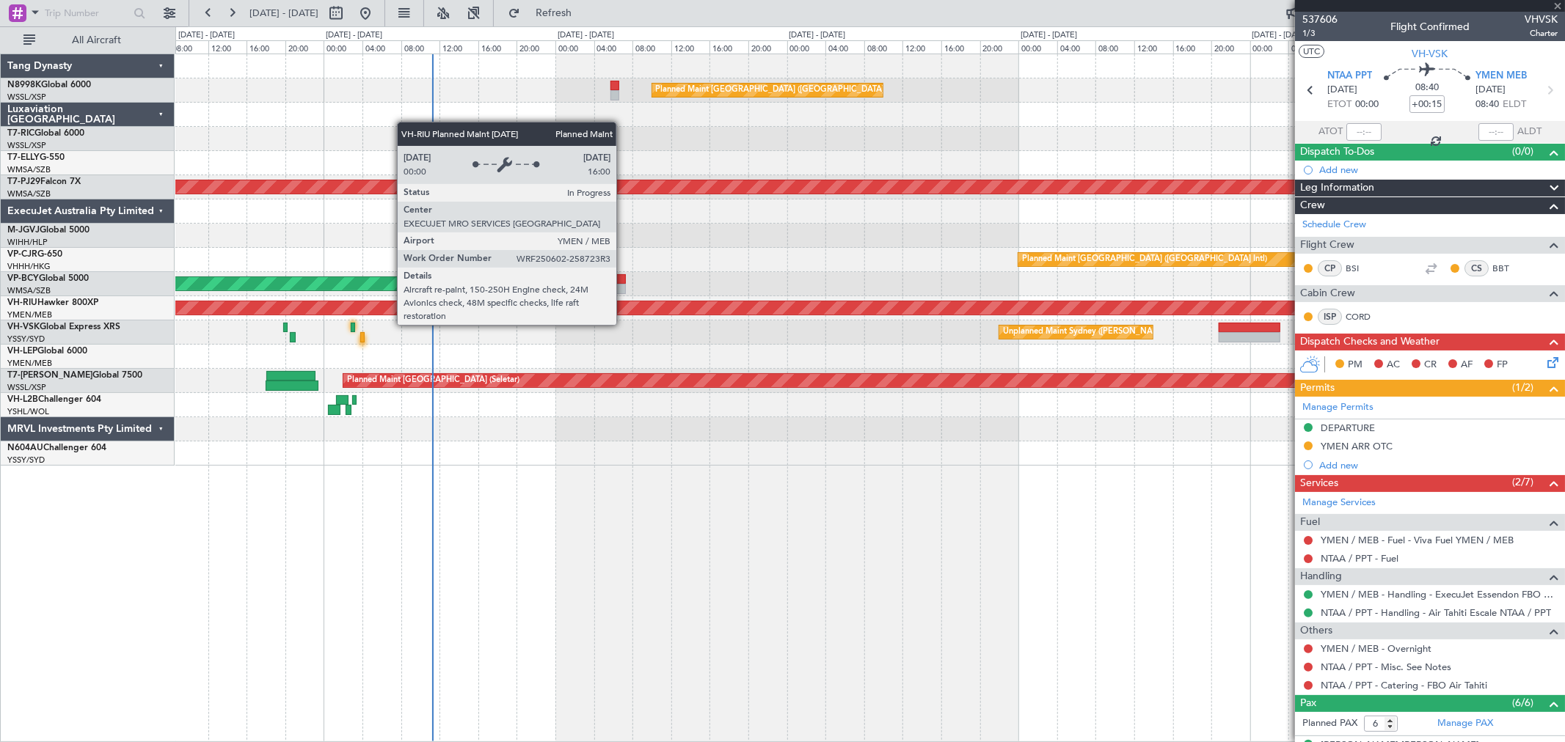
type input "+01:10"
type input "0"
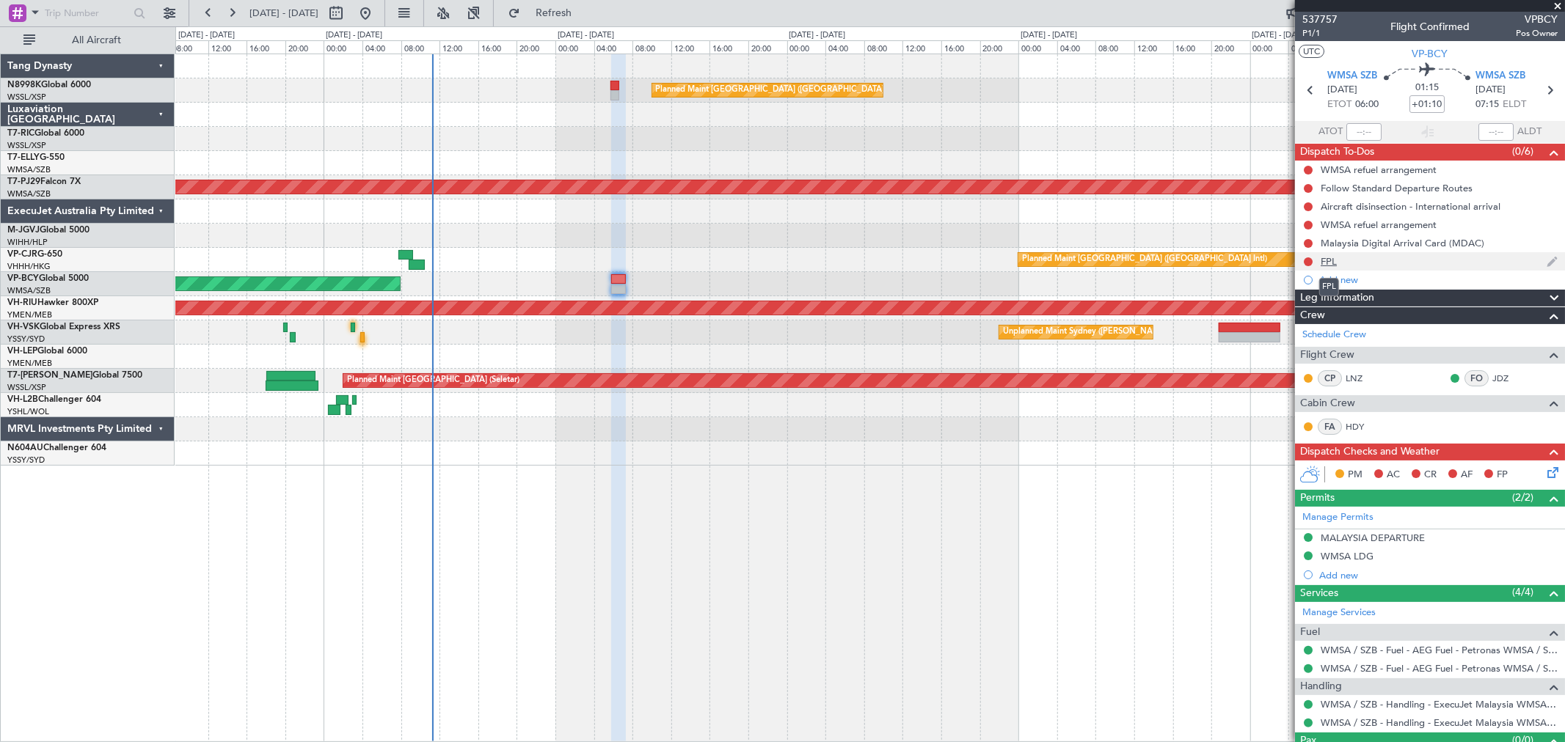
click at [1126, 263] on div "FPL" at bounding box center [1329, 261] width 16 height 12
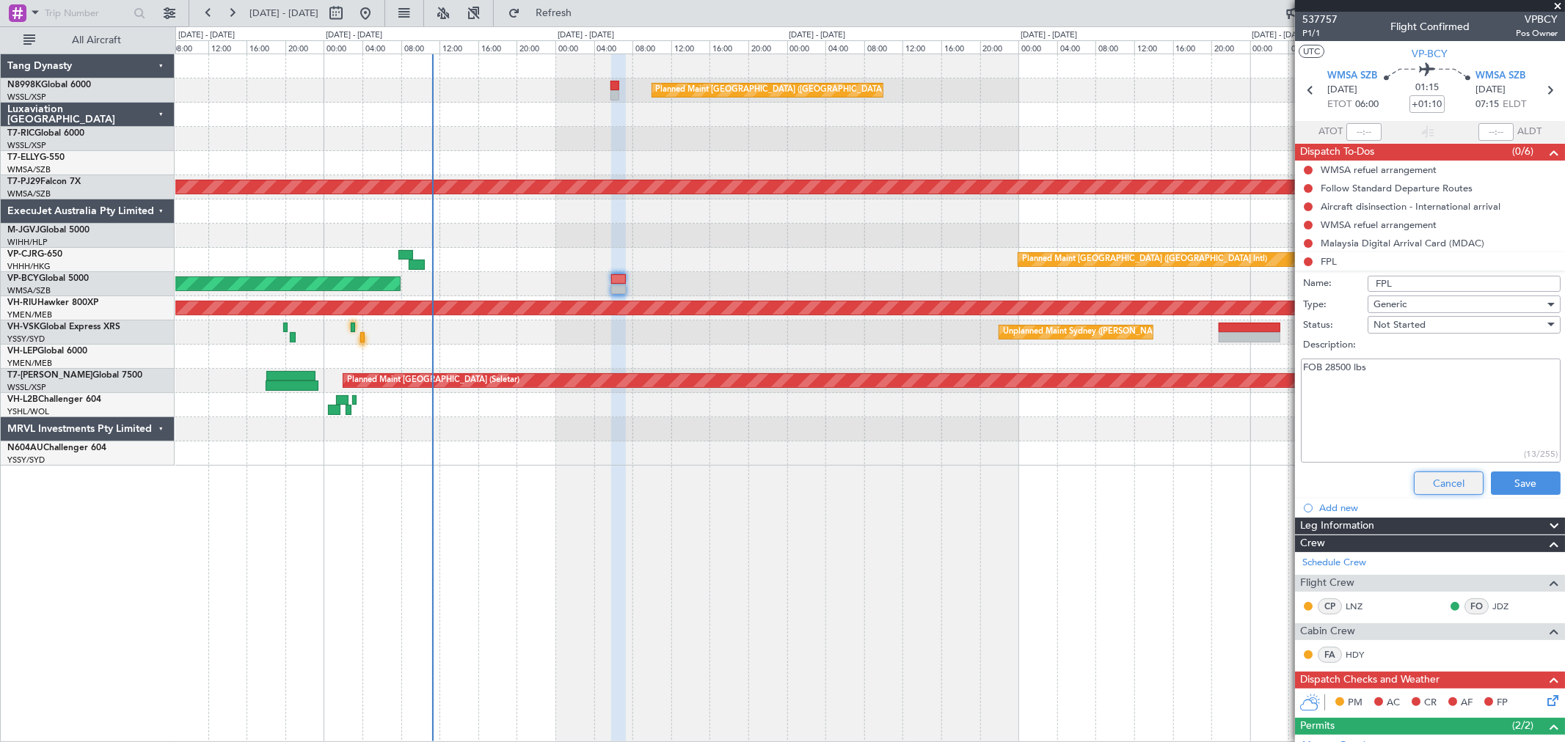
click at [1126, 481] on button "Cancel" at bounding box center [1449, 483] width 70 height 23
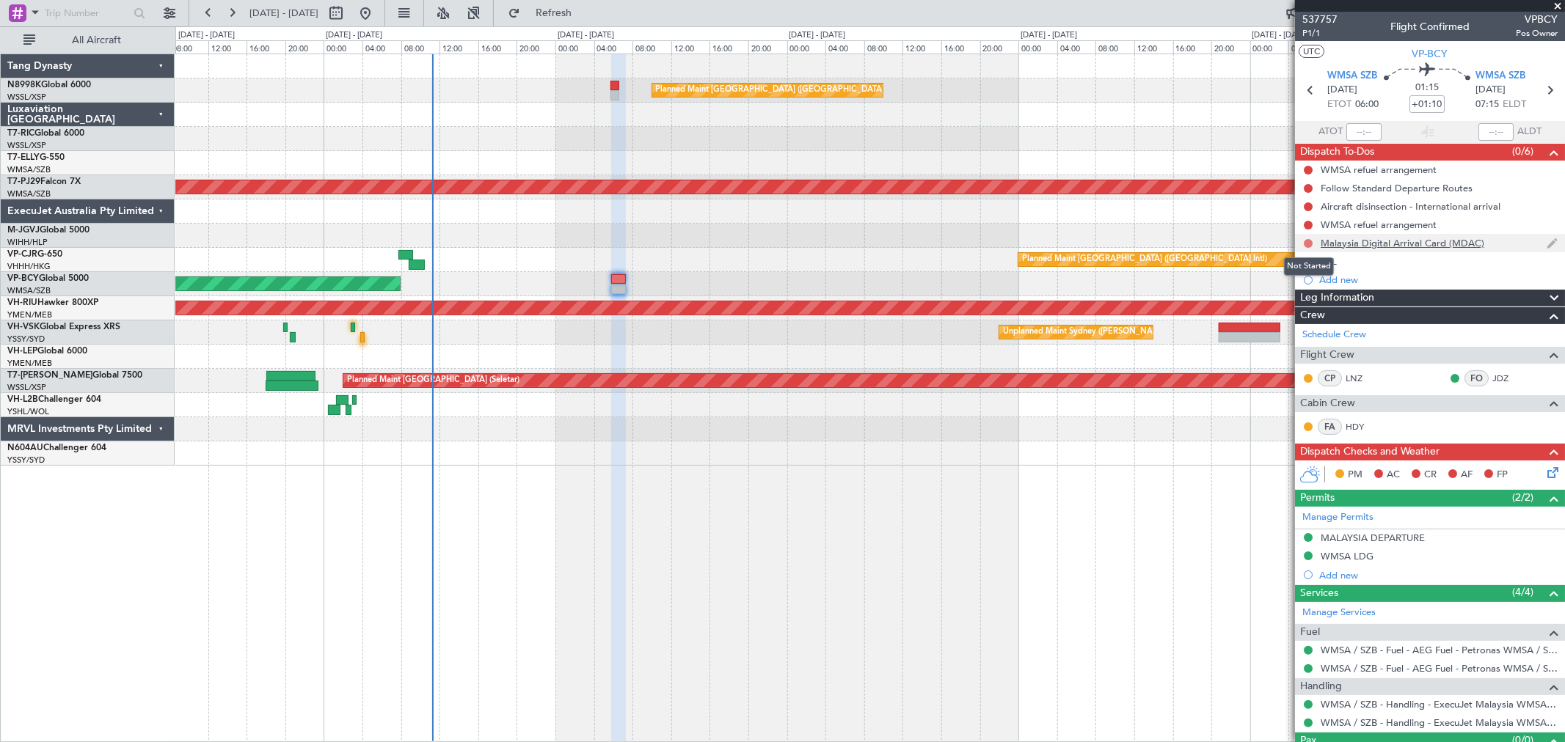
click at [1126, 243] on button at bounding box center [1308, 243] width 9 height 9
click at [1126, 331] on li "Cancelled" at bounding box center [1309, 330] width 78 height 22
click at [1126, 225] on div "WMSA refuel arrangement" at bounding box center [1379, 225] width 116 height 12
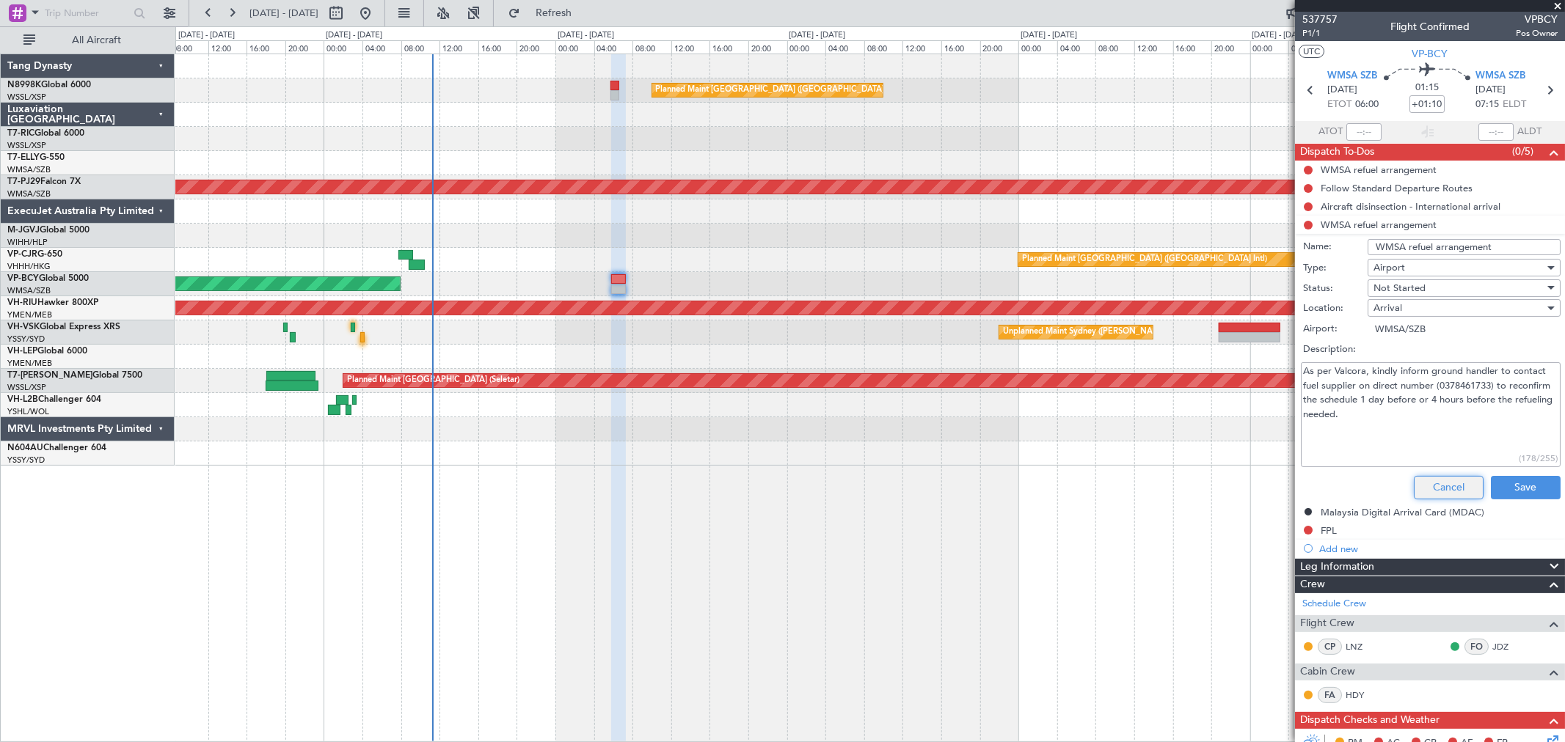
click at [1126, 479] on button "Cancel" at bounding box center [1449, 487] width 70 height 23
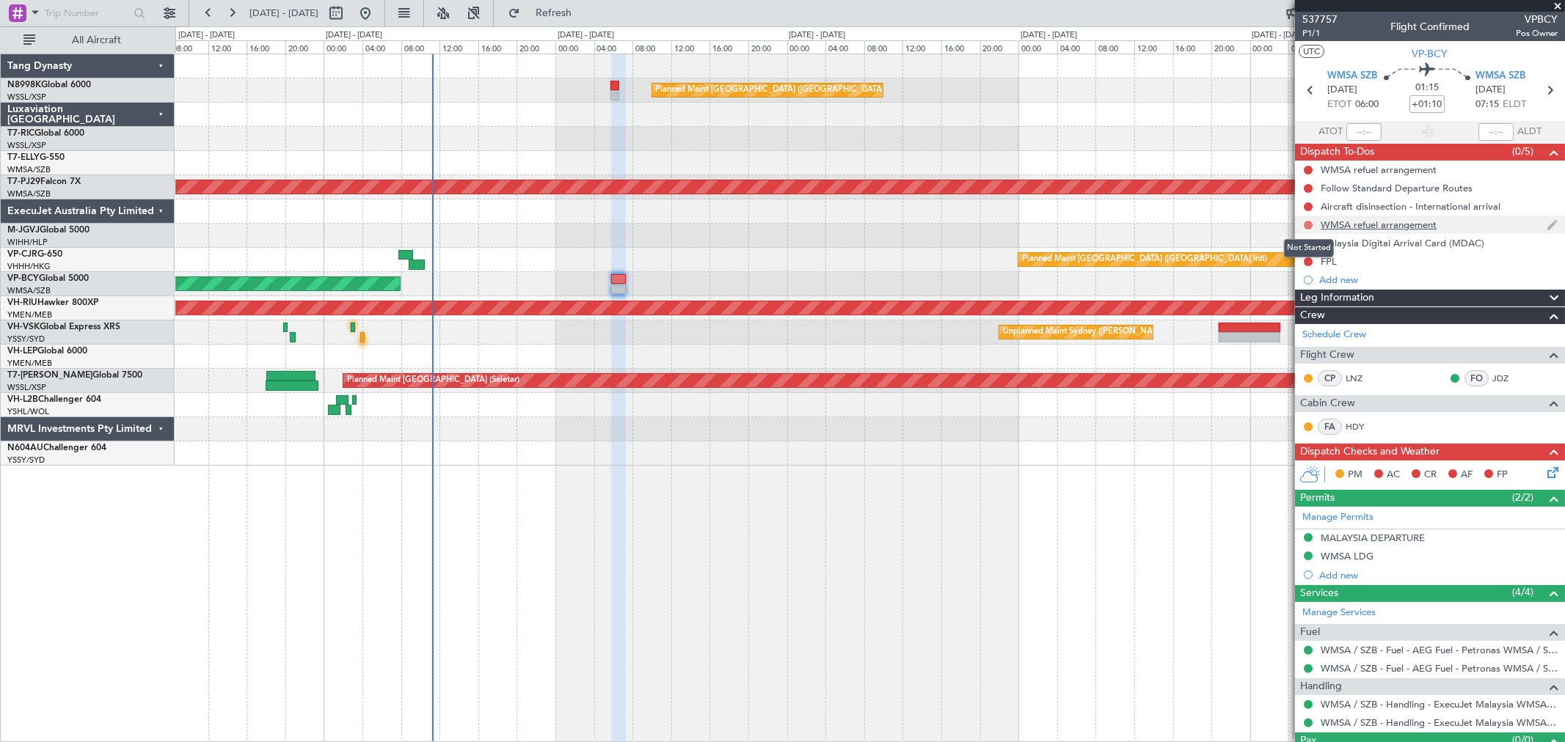
click at [1126, 226] on button at bounding box center [1308, 225] width 9 height 9
click at [1126, 308] on span "Cancelled" at bounding box center [1312, 311] width 42 height 15
click at [1126, 203] on button at bounding box center [1308, 206] width 9 height 9
drag, startPoint x: 1290, startPoint y: 293, endPoint x: 1290, endPoint y: 283, distance: 10.3
click at [1126, 292] on span "Cancelled" at bounding box center [1312, 293] width 42 height 15
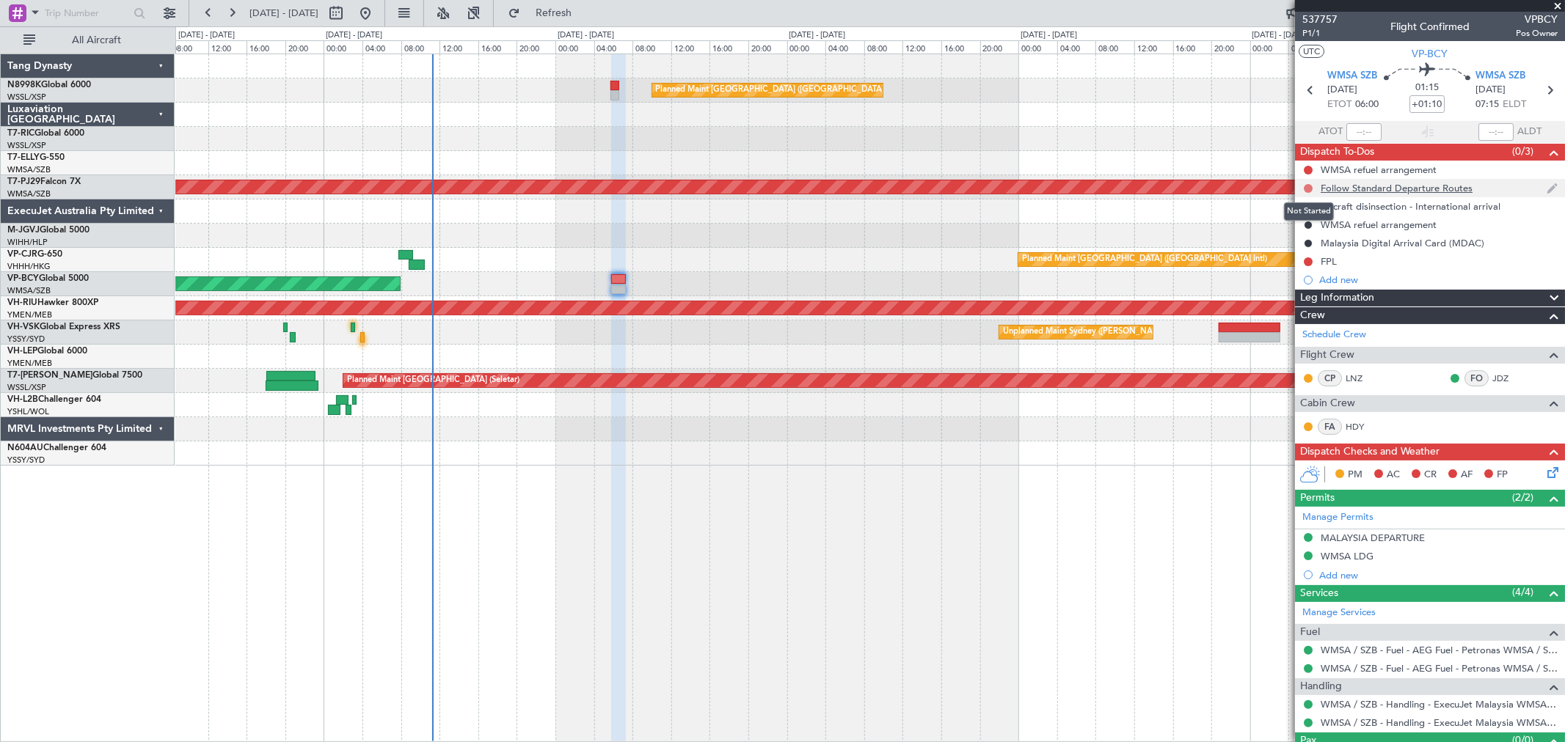
click at [1126, 188] on button at bounding box center [1308, 188] width 9 height 9
click at [1126, 194] on mat-tooltip-component "Follow Standard Departure Routes" at bounding box center [1396, 213] width 155 height 39
click at [1126, 191] on div "Follow Standard Departure Routes" at bounding box center [1397, 188] width 152 height 12
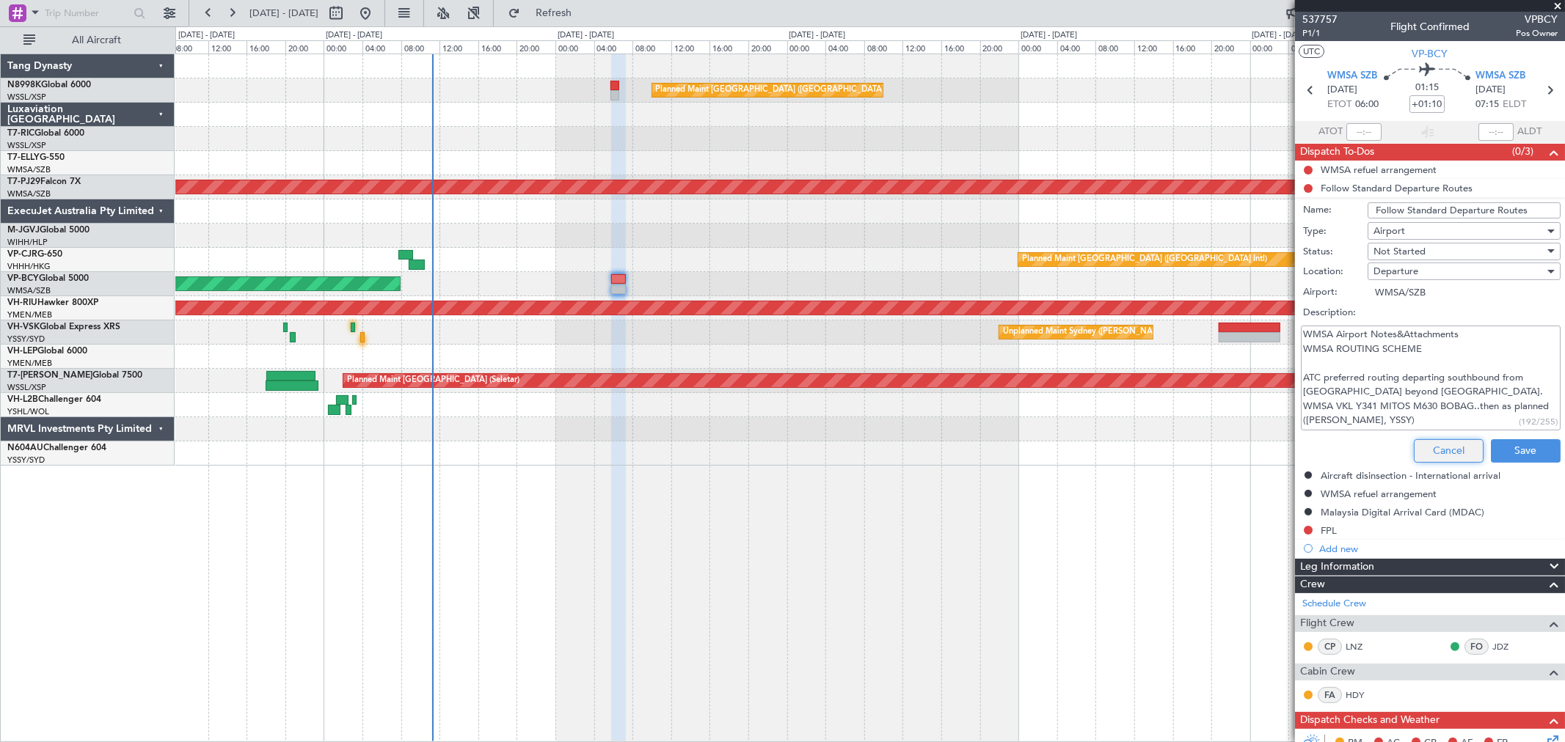
click at [1126, 448] on button "Cancel" at bounding box center [1449, 450] width 70 height 23
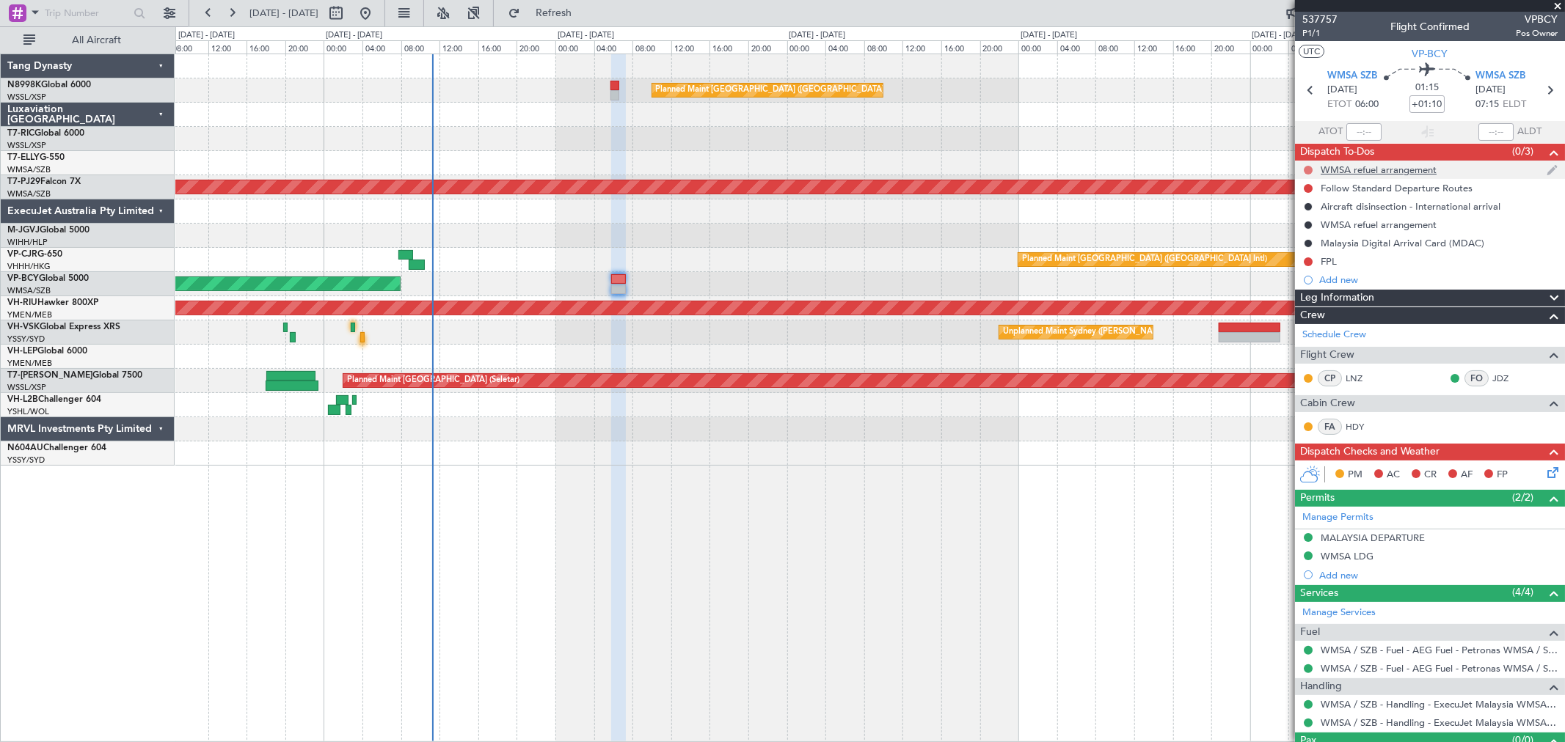
click at [1126, 167] on button at bounding box center [1308, 170] width 9 height 9
click at [1126, 248] on li "Cancelled" at bounding box center [1309, 257] width 78 height 22
click at [1126, 180] on div "Follow Standard Departure Routes" at bounding box center [1430, 188] width 270 height 18
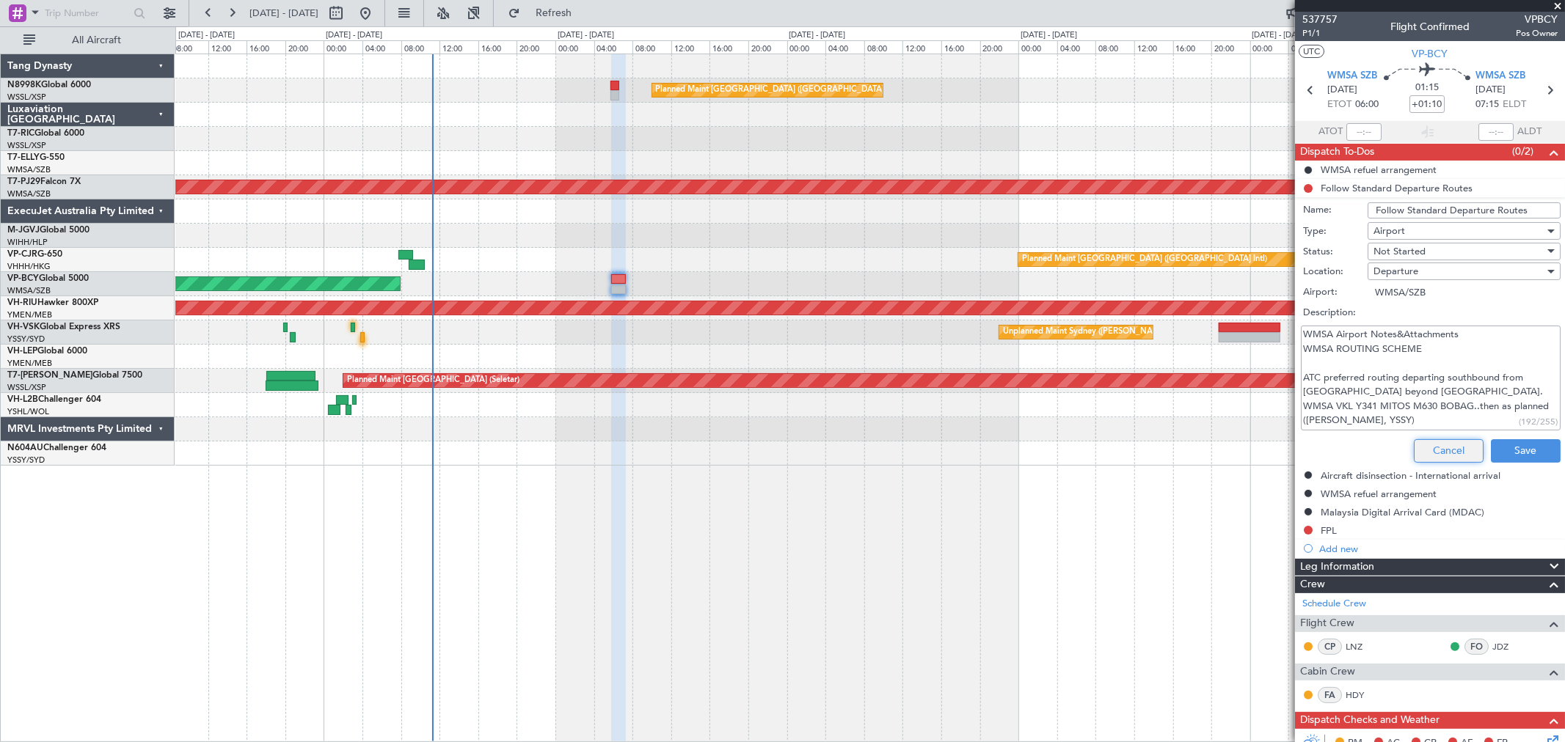
click at [1126, 446] on button "Cancel" at bounding box center [1449, 450] width 70 height 23
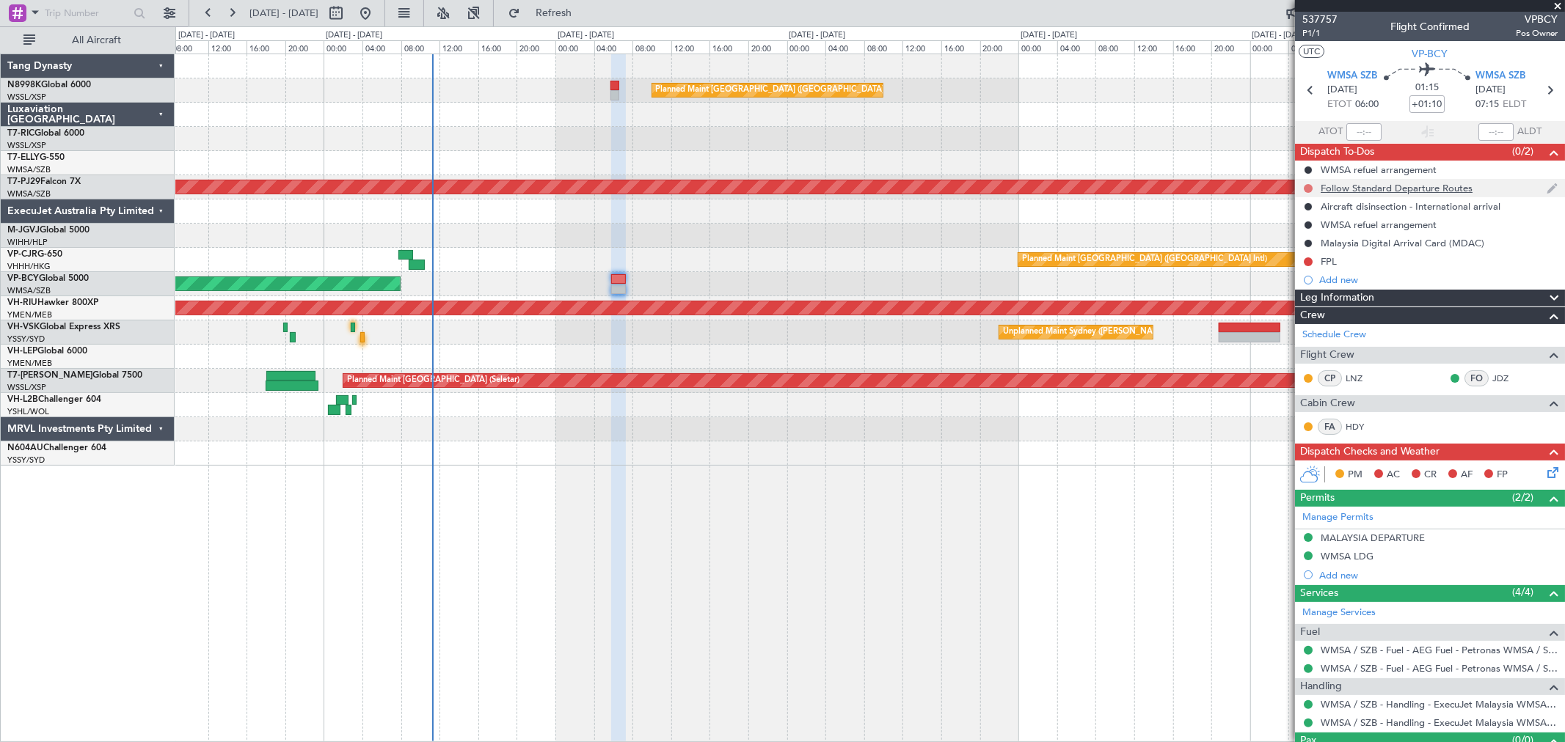
click at [1126, 189] on button at bounding box center [1308, 188] width 9 height 9
click at [1126, 277] on span "Cancelled" at bounding box center [1312, 275] width 42 height 15
click at [618, 93] on div "Planned Maint [GEOGRAPHIC_DATA] ([GEOGRAPHIC_DATA] Intl)" at bounding box center [869, 91] width 1389 height 24
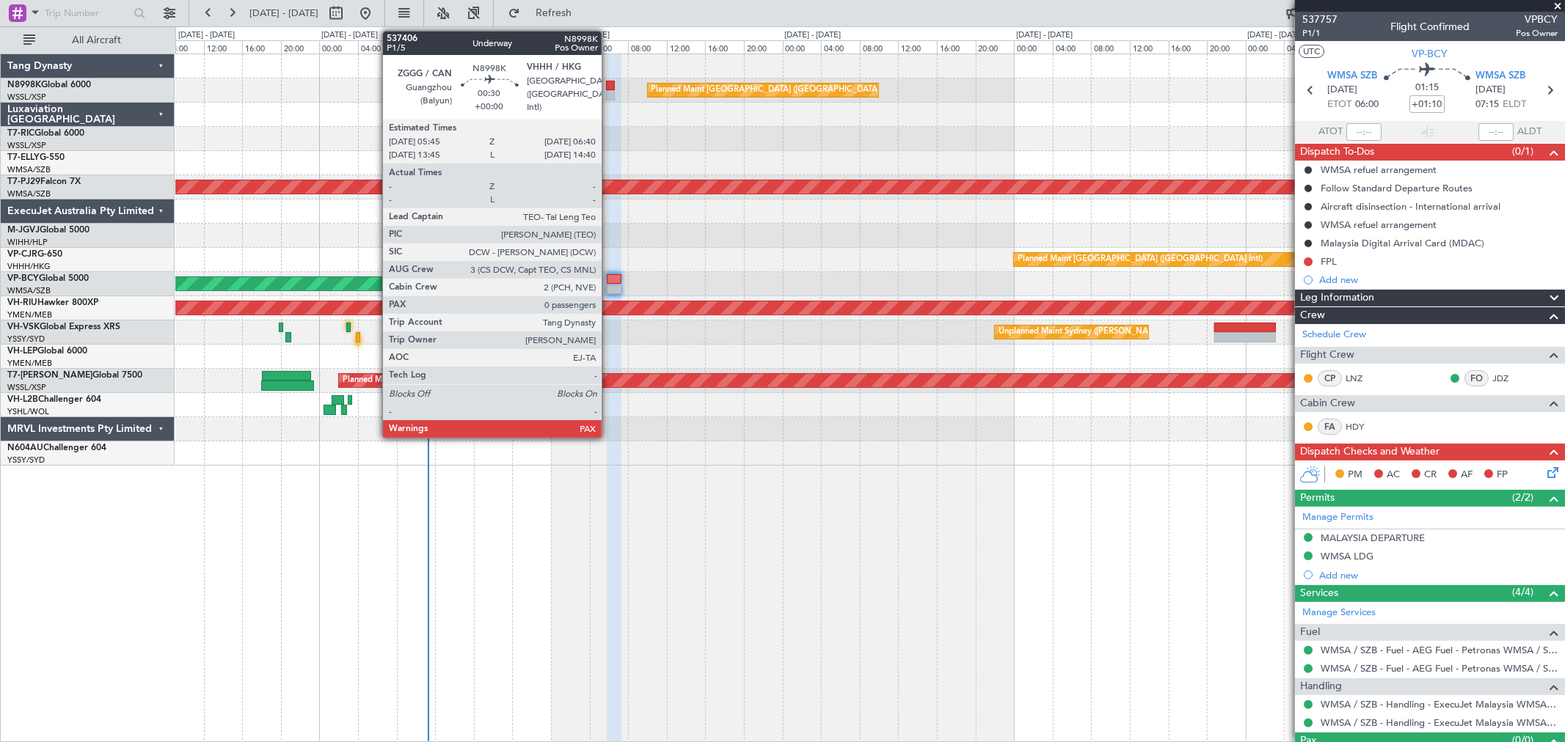
click at [609, 91] on div at bounding box center [611, 95] width 10 height 10
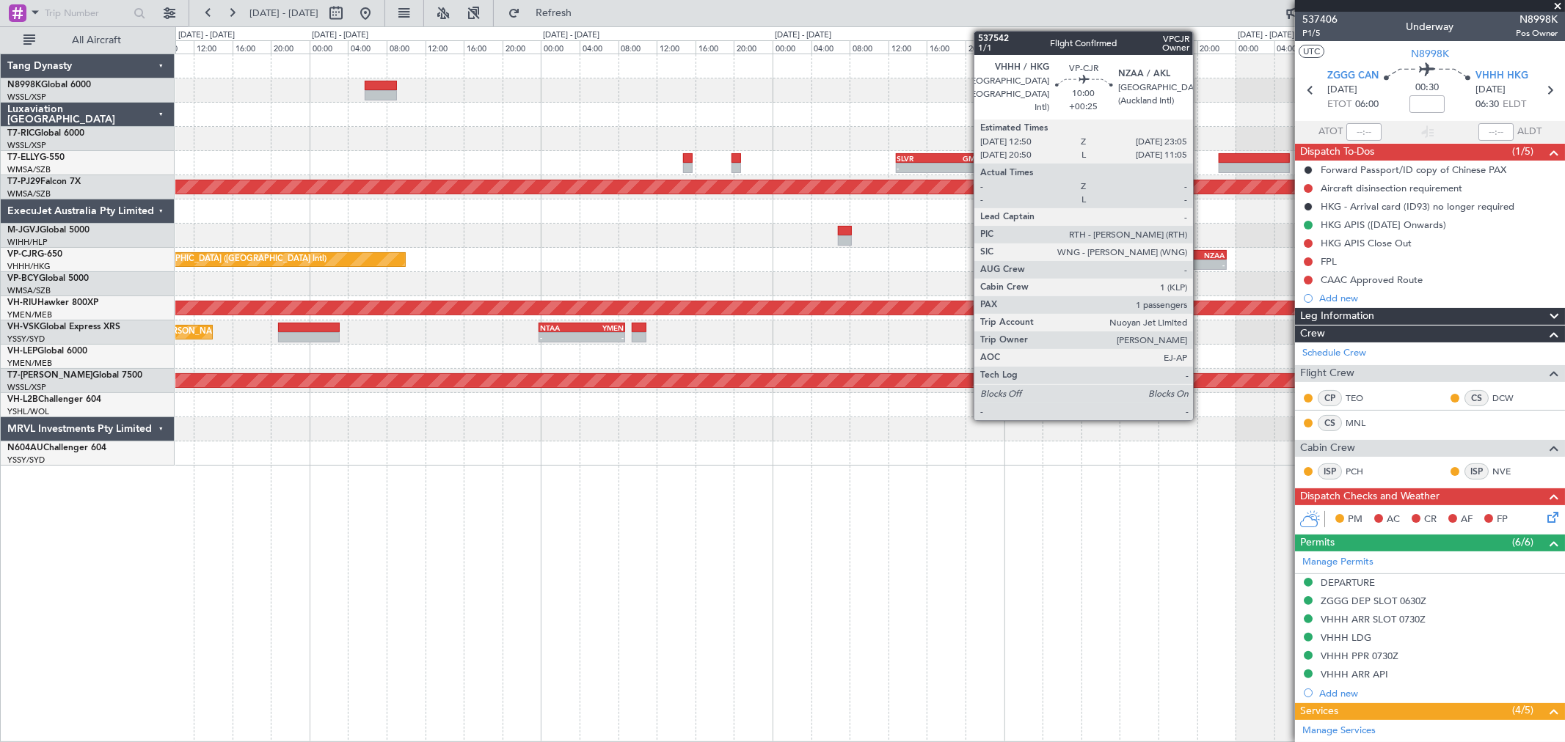
click at [1126, 267] on div "-" at bounding box center [1201, 264] width 48 height 9
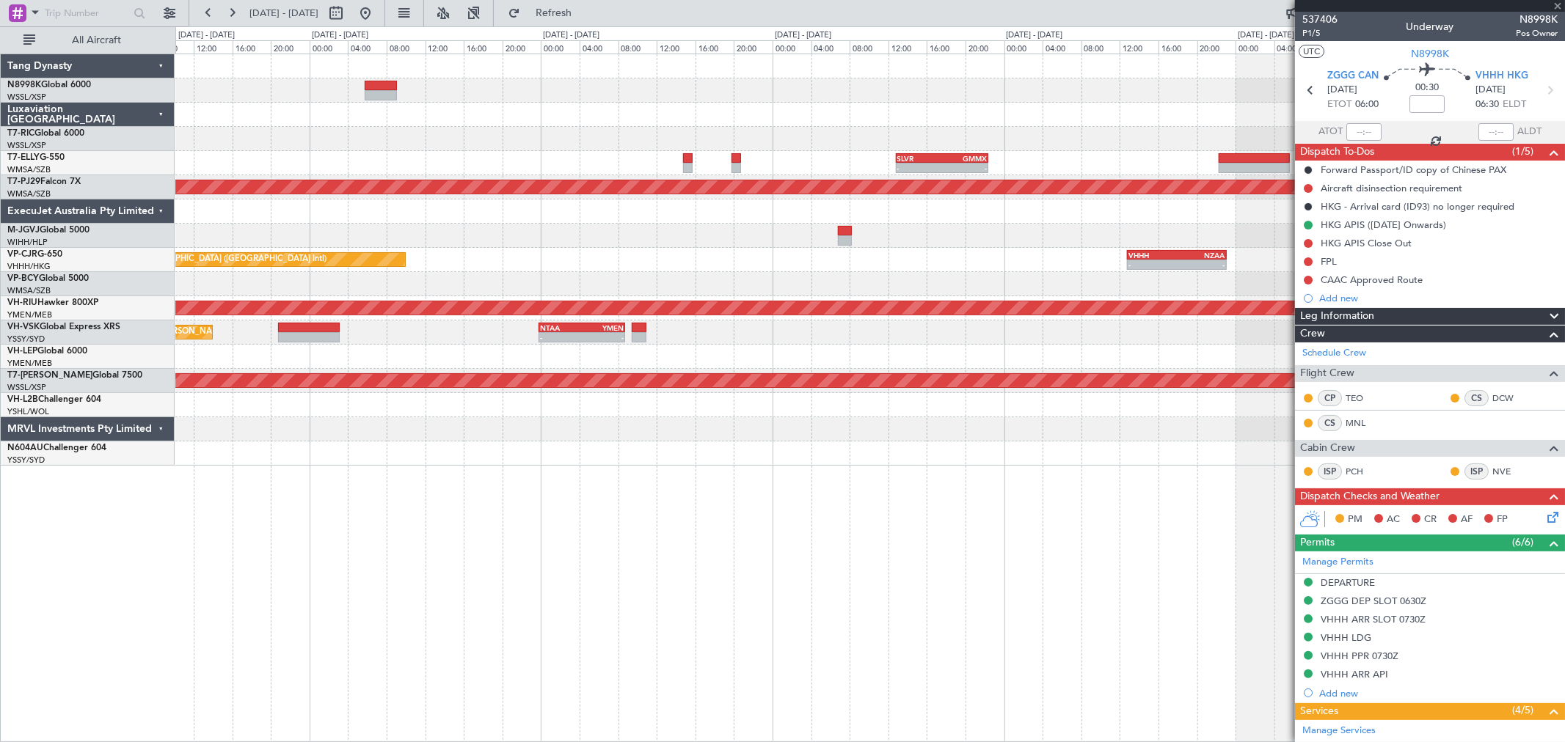
click at [1126, 261] on div "-" at bounding box center [1201, 264] width 48 height 9
type input "+00:25"
type input "1"
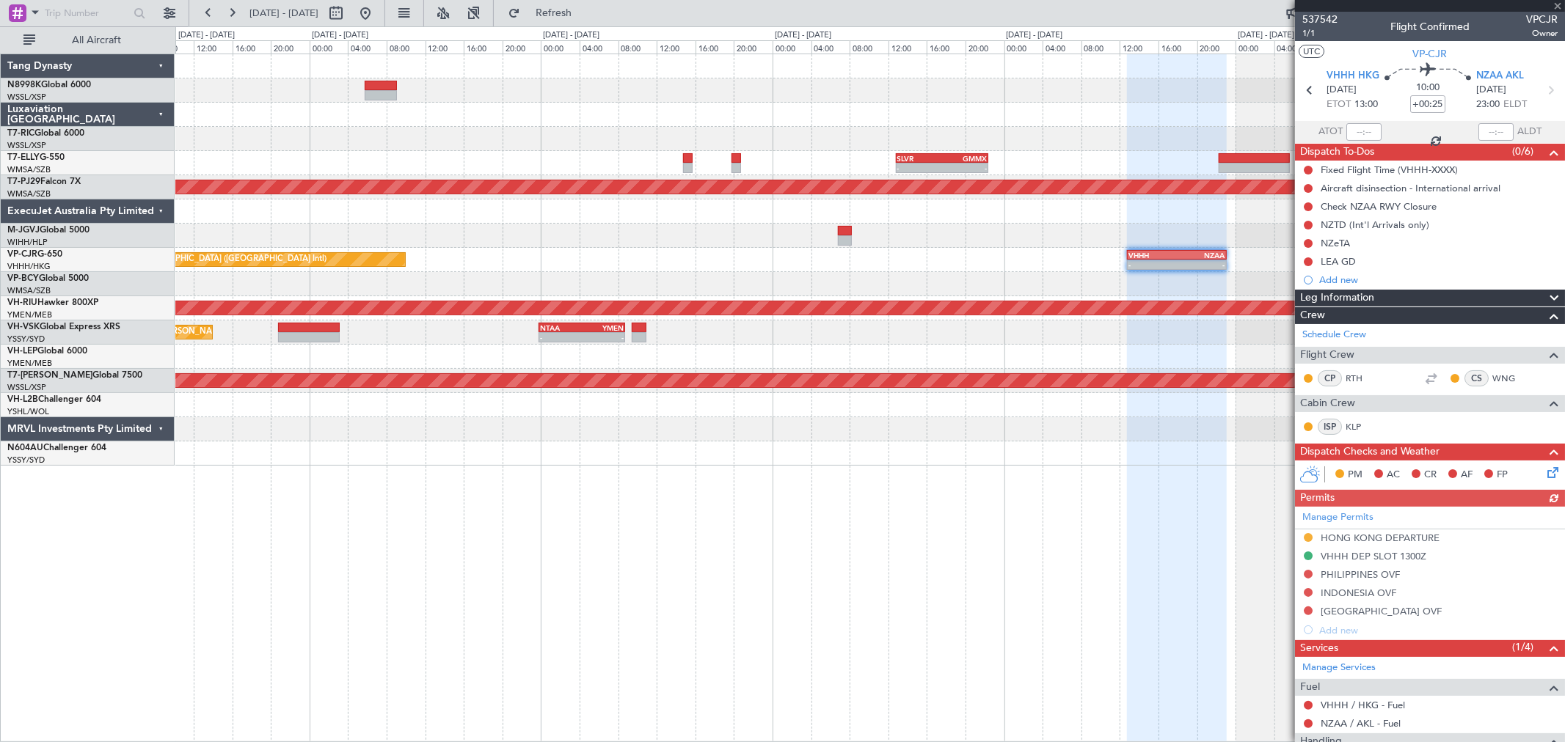
scroll to position [81, 0]
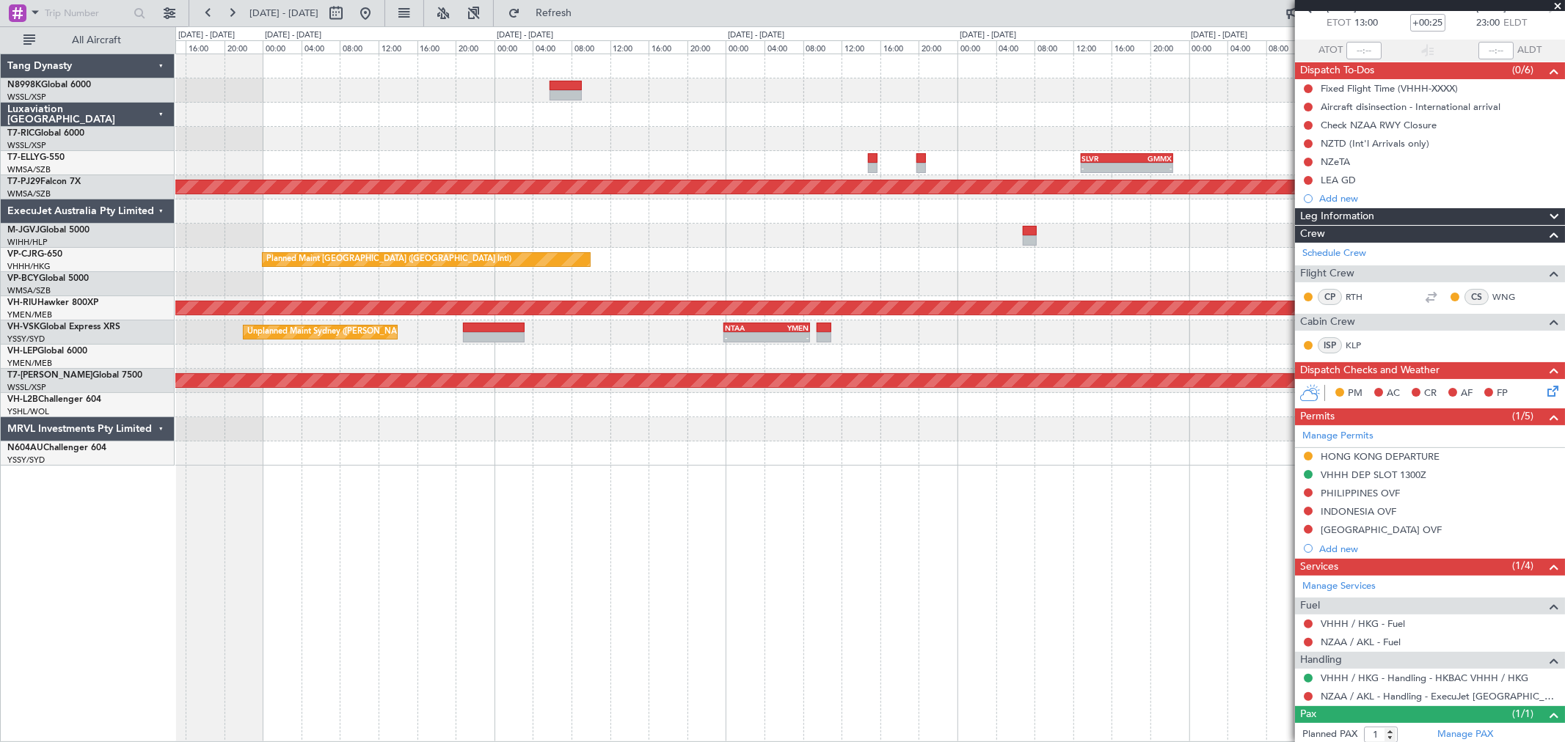
click at [847, 298] on div "Planned Maint [GEOGRAPHIC_DATA] ([GEOGRAPHIC_DATA] Intl) - - SLVR 12:50 Z GMMX …" at bounding box center [869, 260] width 1389 height 412
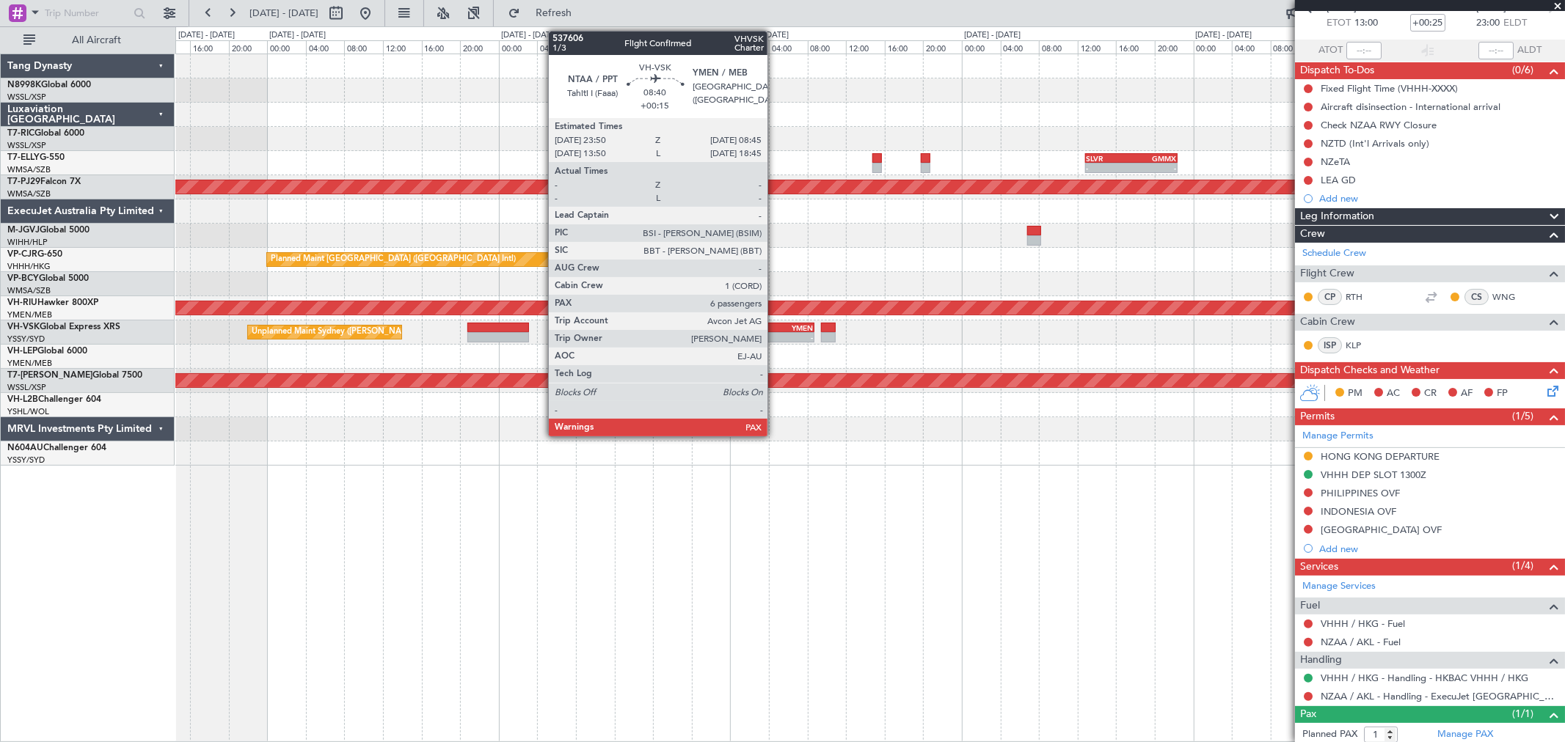
click at [773, 327] on div "YMEN" at bounding box center [792, 328] width 42 height 9
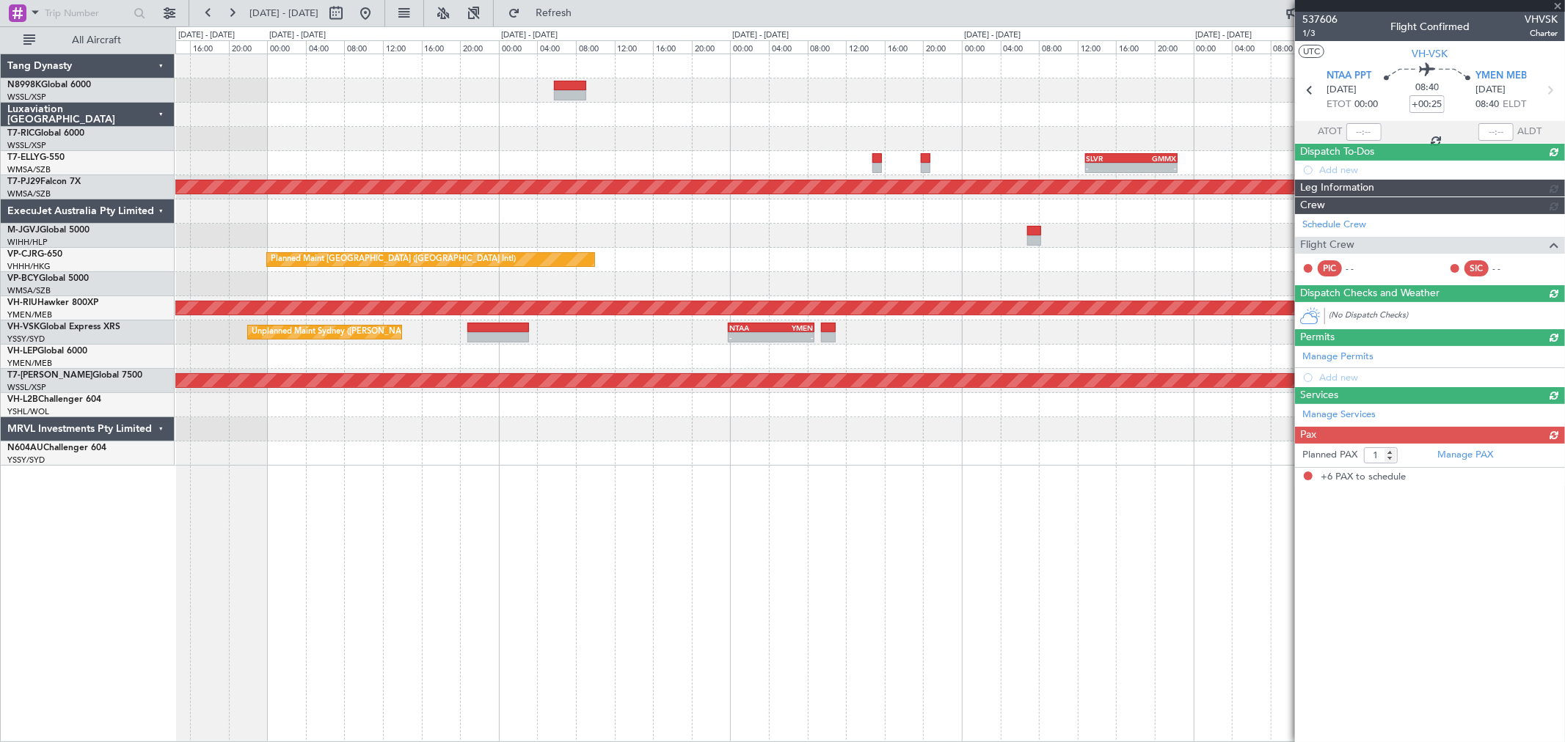
type input "+00:15"
type input "6"
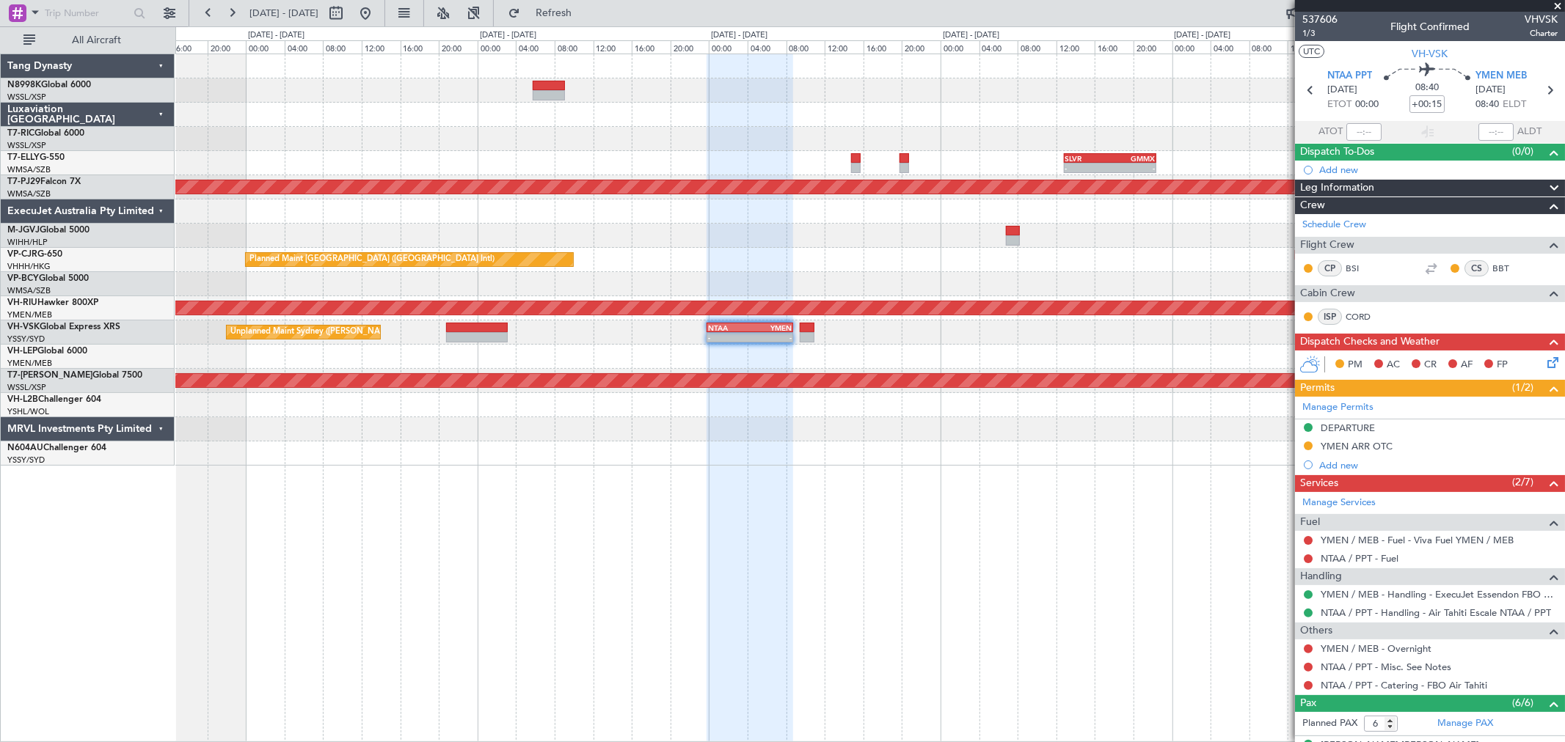
click at [919, 128] on div "Planned Maint [GEOGRAPHIC_DATA] ([GEOGRAPHIC_DATA] Intl) - - SLVR 12:50 Z GMMX …" at bounding box center [869, 260] width 1389 height 412
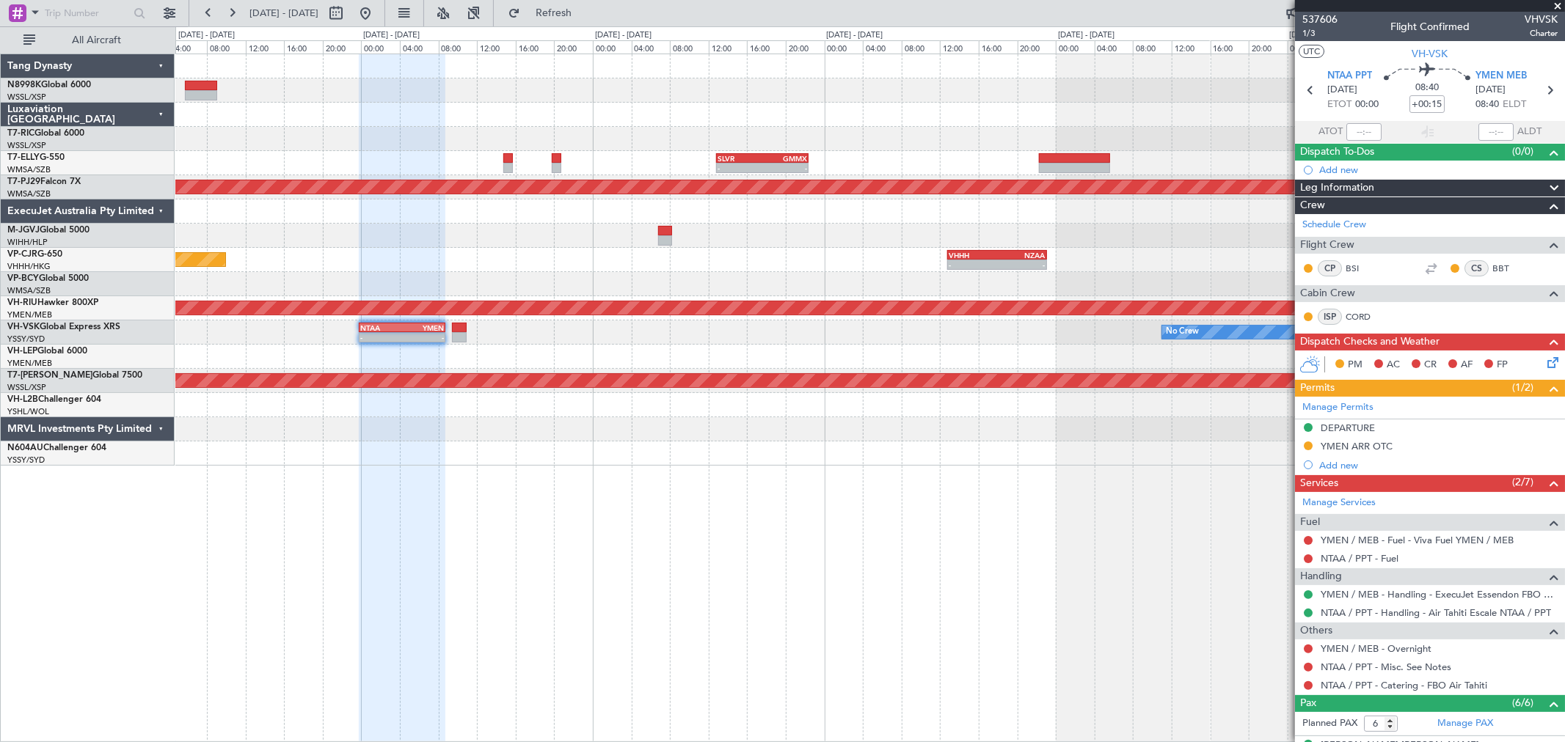
click at [919, 140] on div "- - SLVR 12:50 Z GMMX 22:25 Z Planned Maint [GEOGRAPHIC_DATA] (Sultan [PERSON_N…" at bounding box center [869, 260] width 1389 height 412
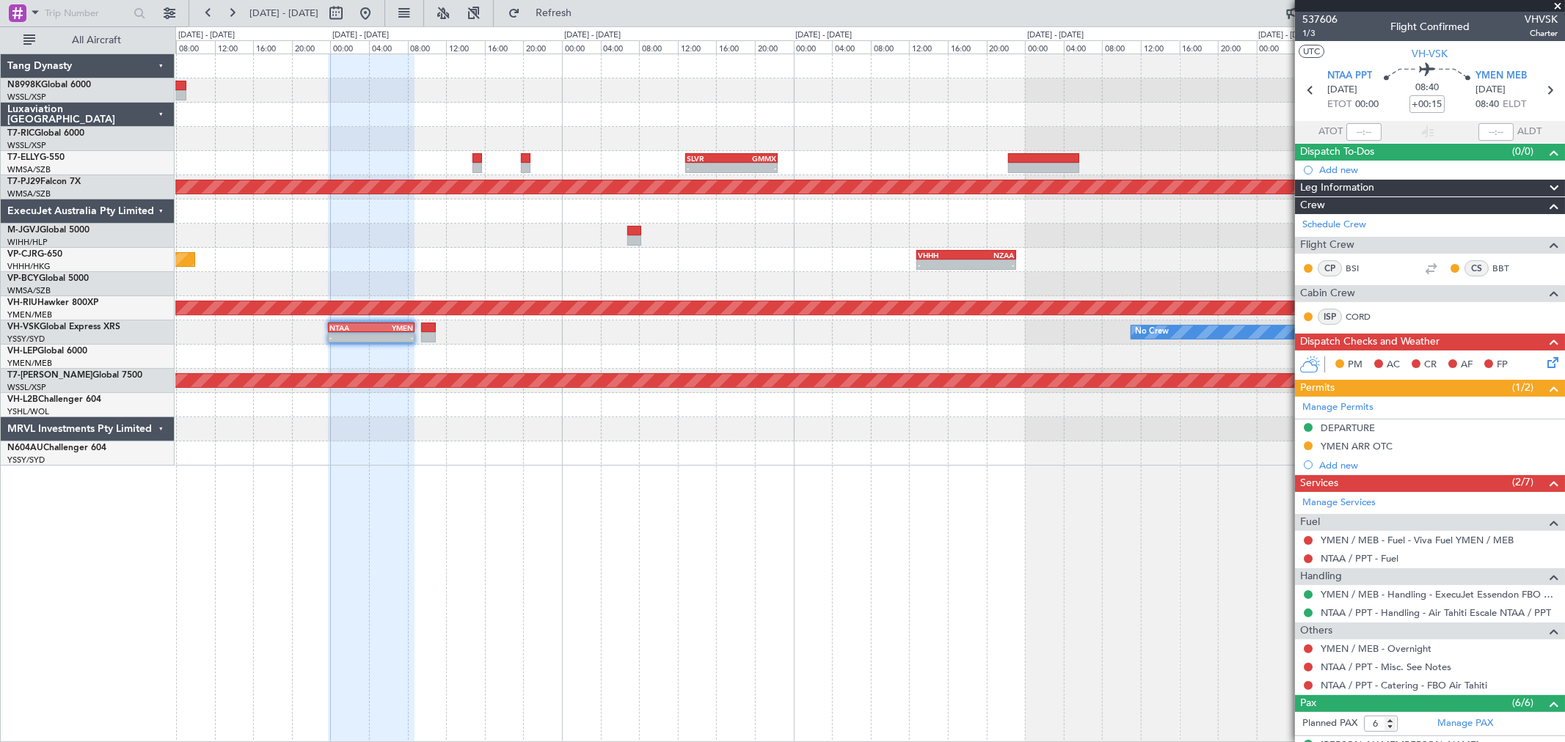
click at [977, 142] on div "- - SLVR 12:50 Z GMMX 22:25 Z Planned Maint [GEOGRAPHIC_DATA] (Sultan [PERSON_N…" at bounding box center [869, 260] width 1389 height 412
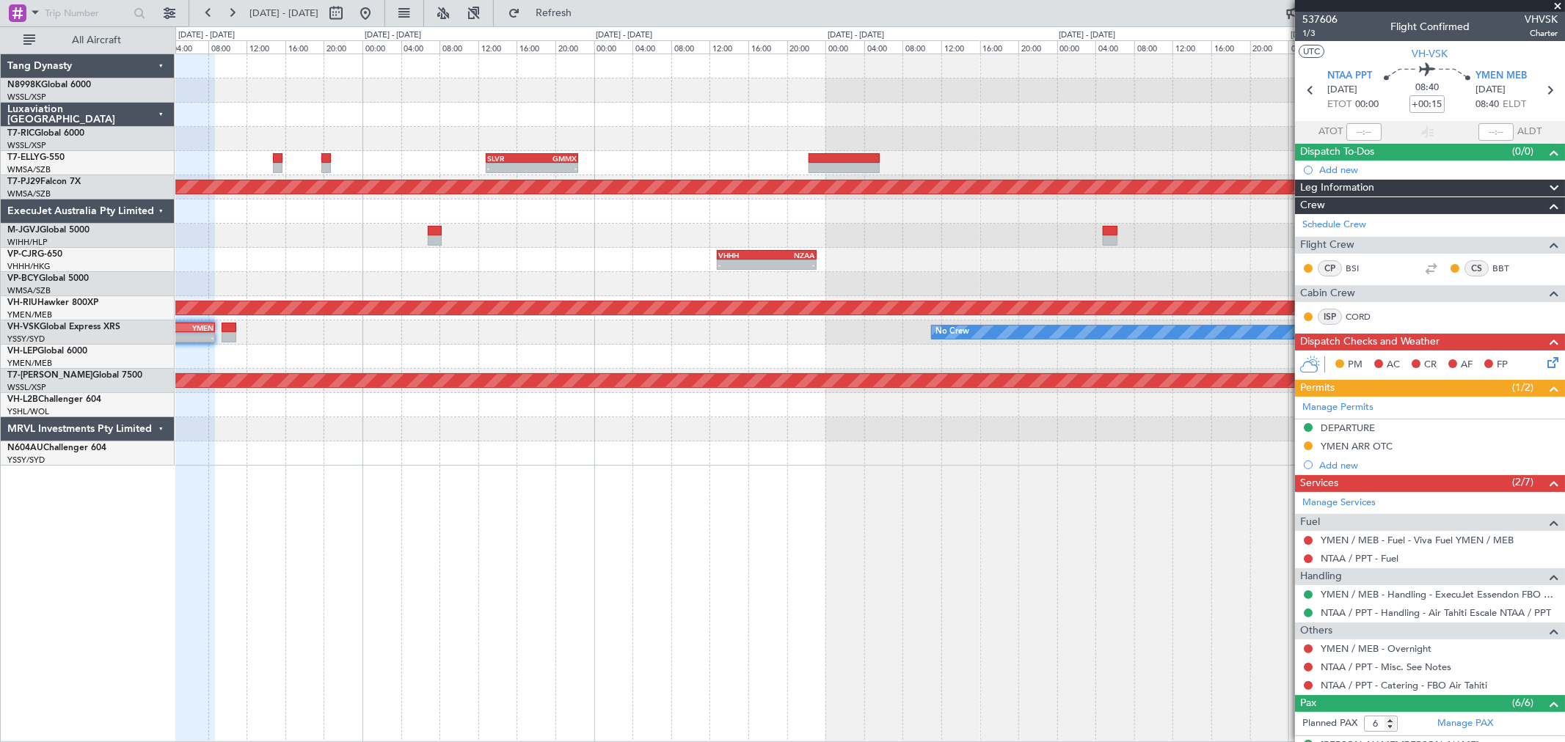
click at [1126, 135] on div at bounding box center [869, 139] width 1389 height 24
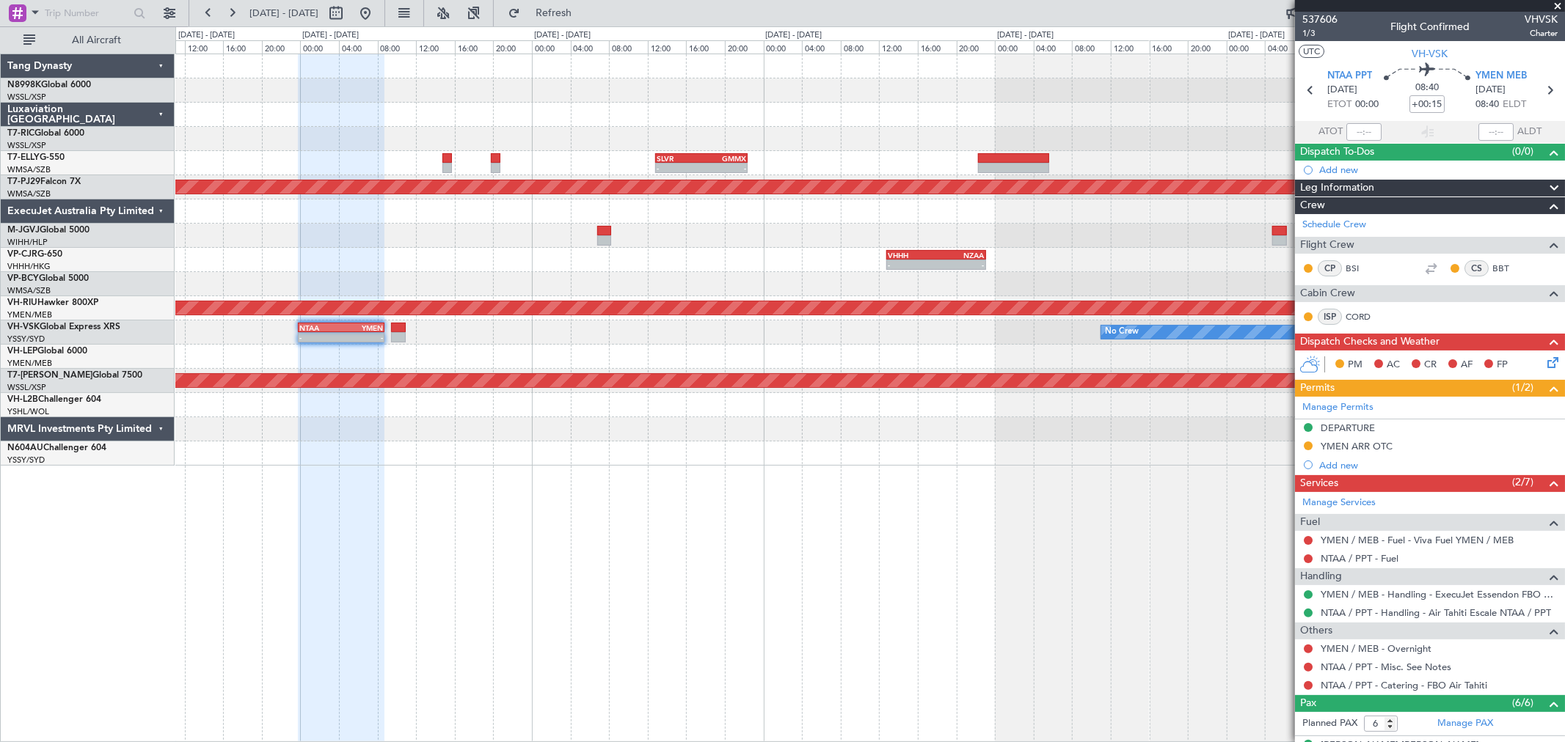
click at [1022, 107] on div at bounding box center [869, 115] width 1389 height 24
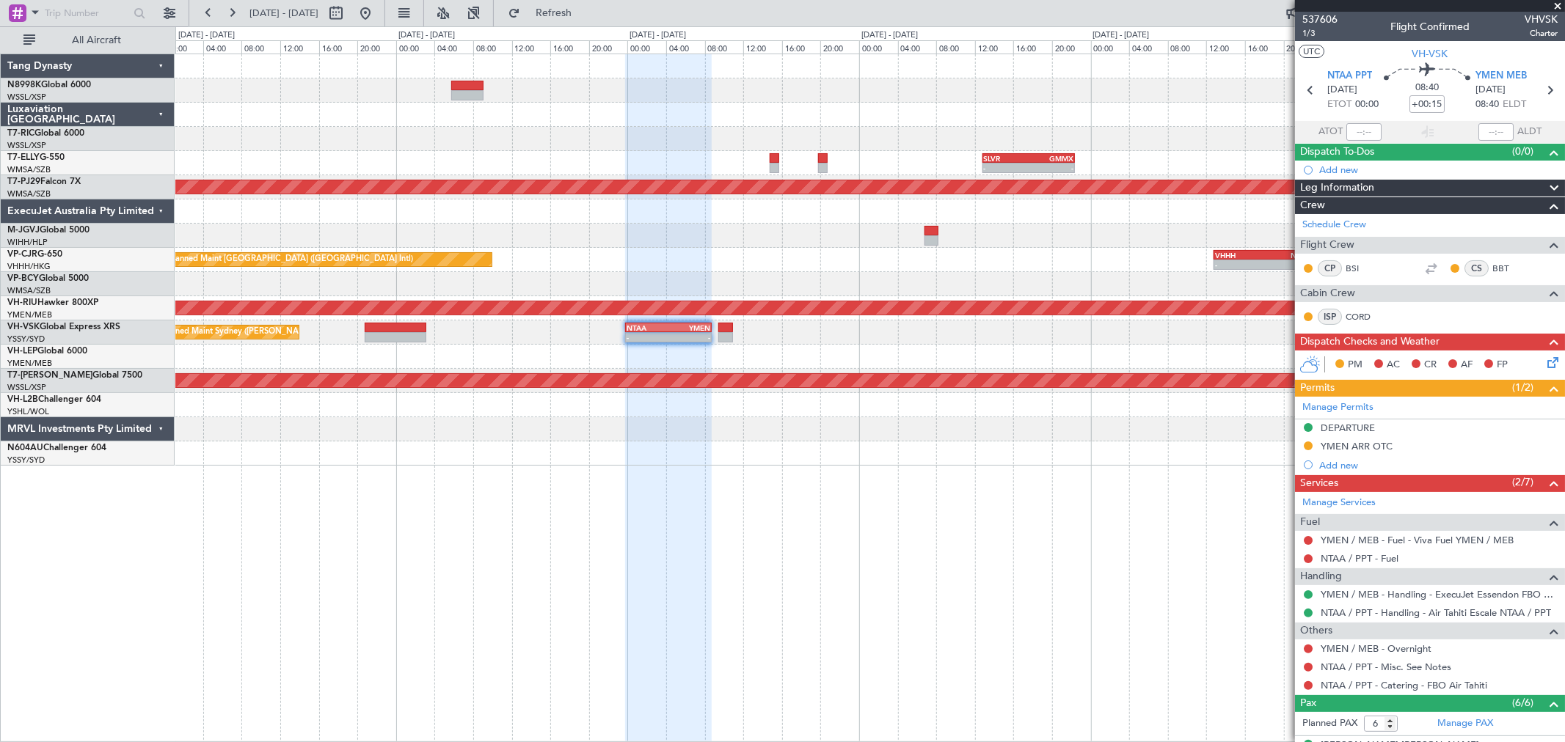
click at [928, 109] on div at bounding box center [869, 115] width 1389 height 24
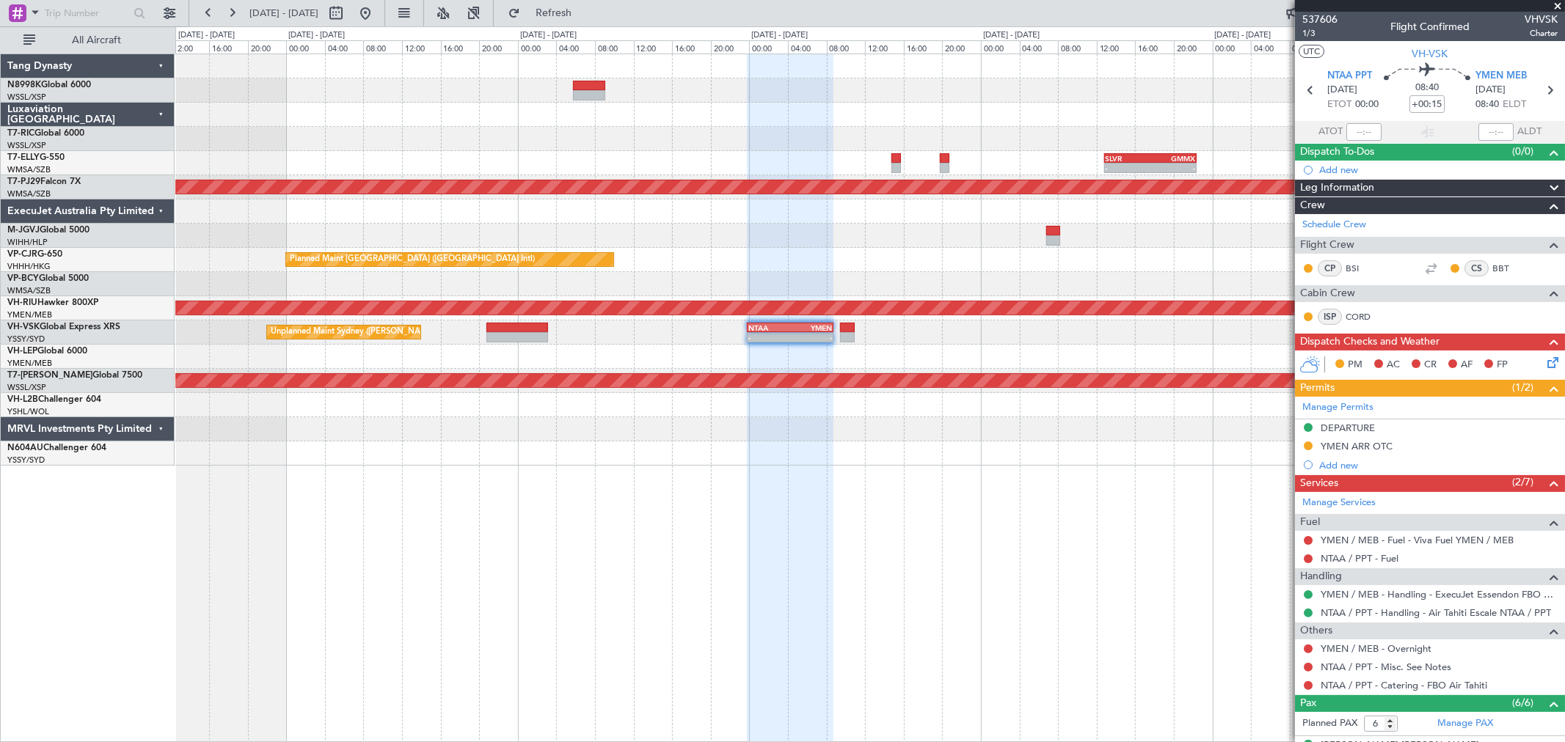
click at [584, 143] on div "Planned Maint [GEOGRAPHIC_DATA] ([GEOGRAPHIC_DATA] Intl) - - SLVR 12:50 Z GMMX …" at bounding box center [869, 260] width 1389 height 412
